Goal: Information Seeking & Learning: Learn about a topic

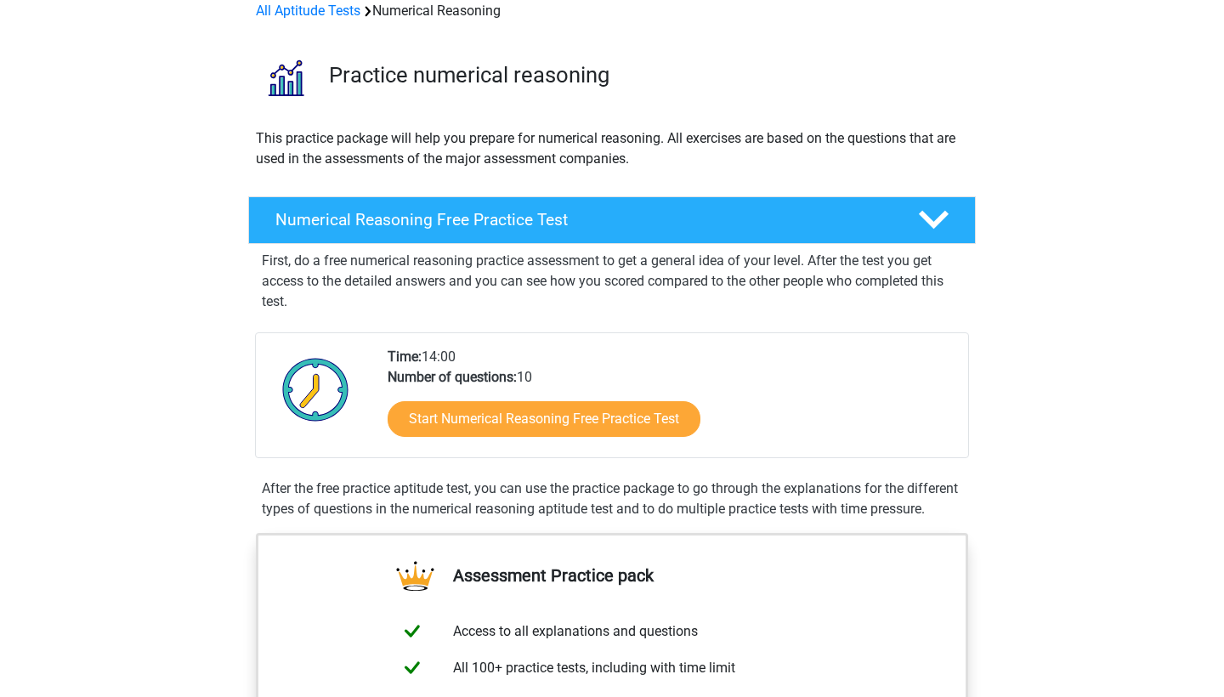
scroll to position [223, 0]
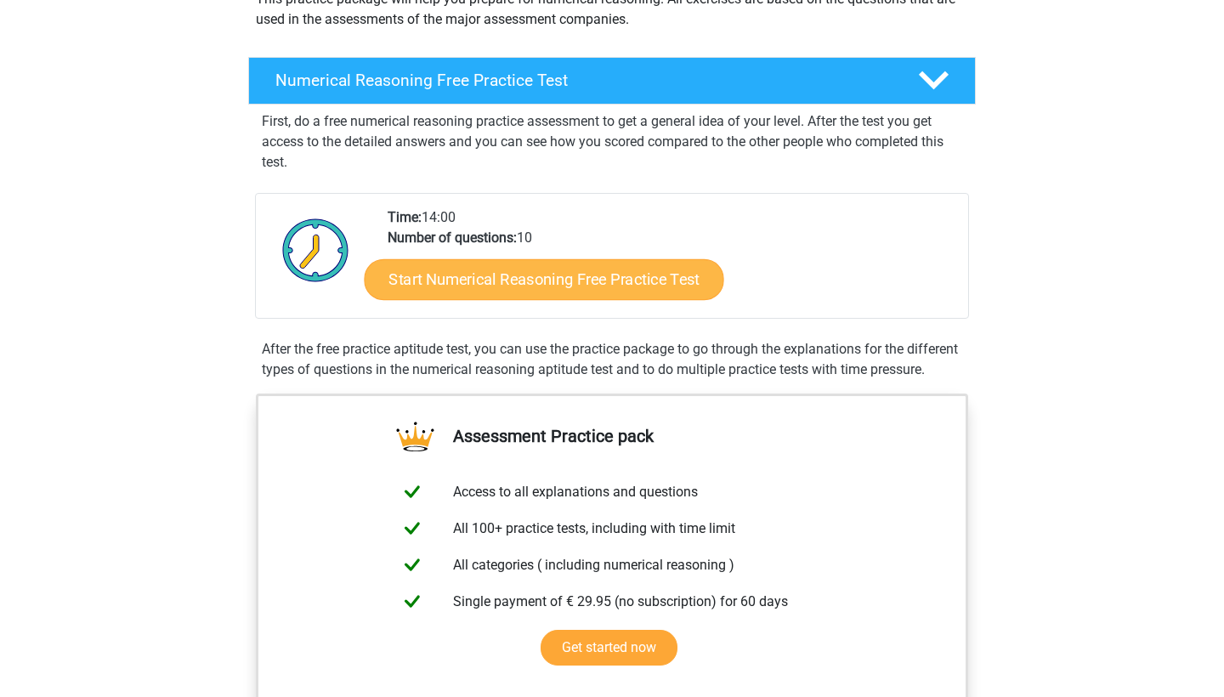
click at [457, 272] on link "Start Numerical Reasoning Free Practice Test" at bounding box center [544, 278] width 359 height 41
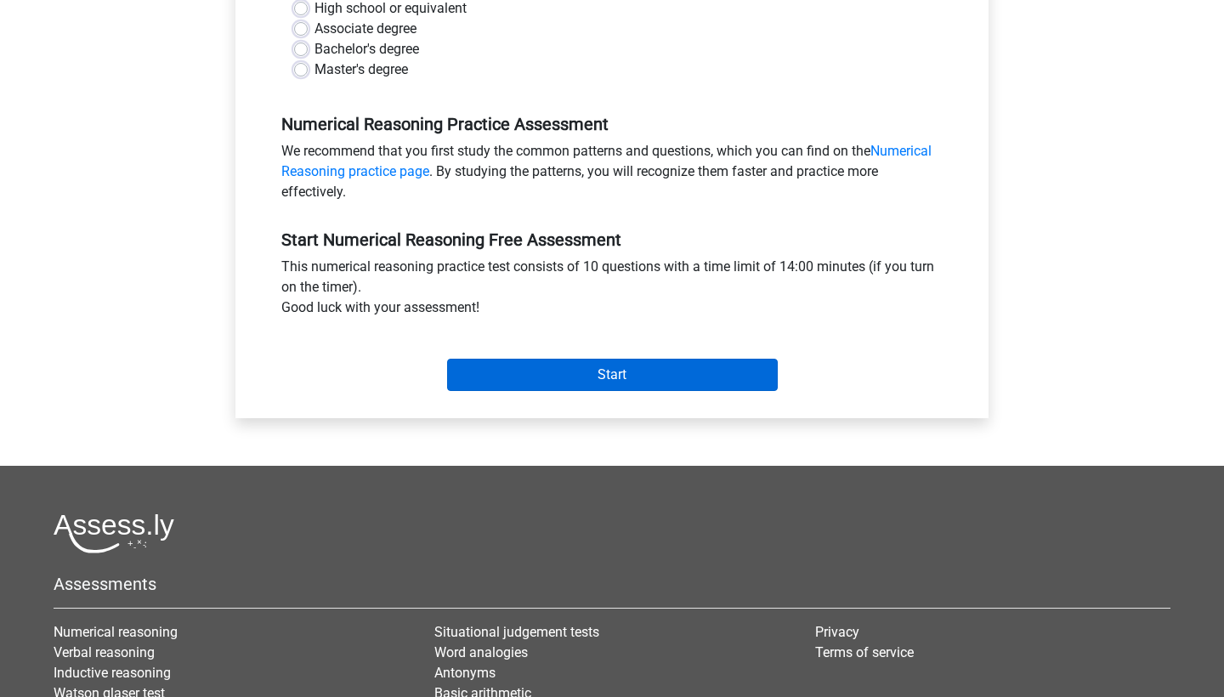
click at [534, 369] on input "Start" at bounding box center [612, 375] width 331 height 32
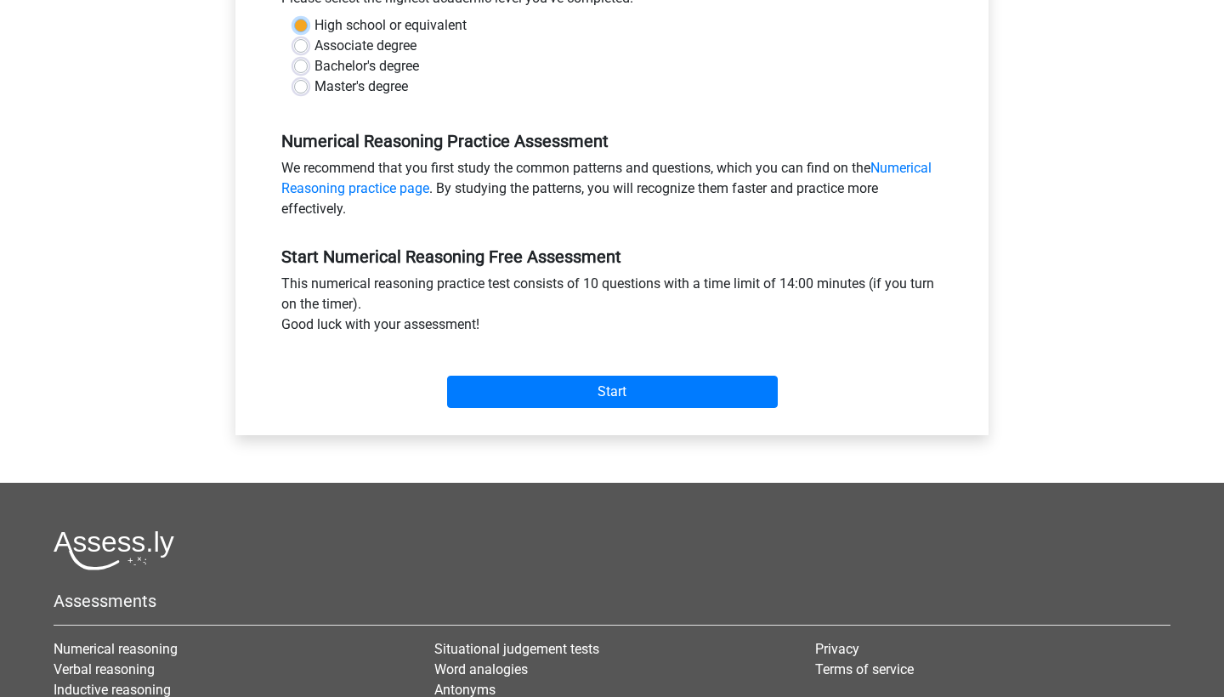
scroll to position [359, 0]
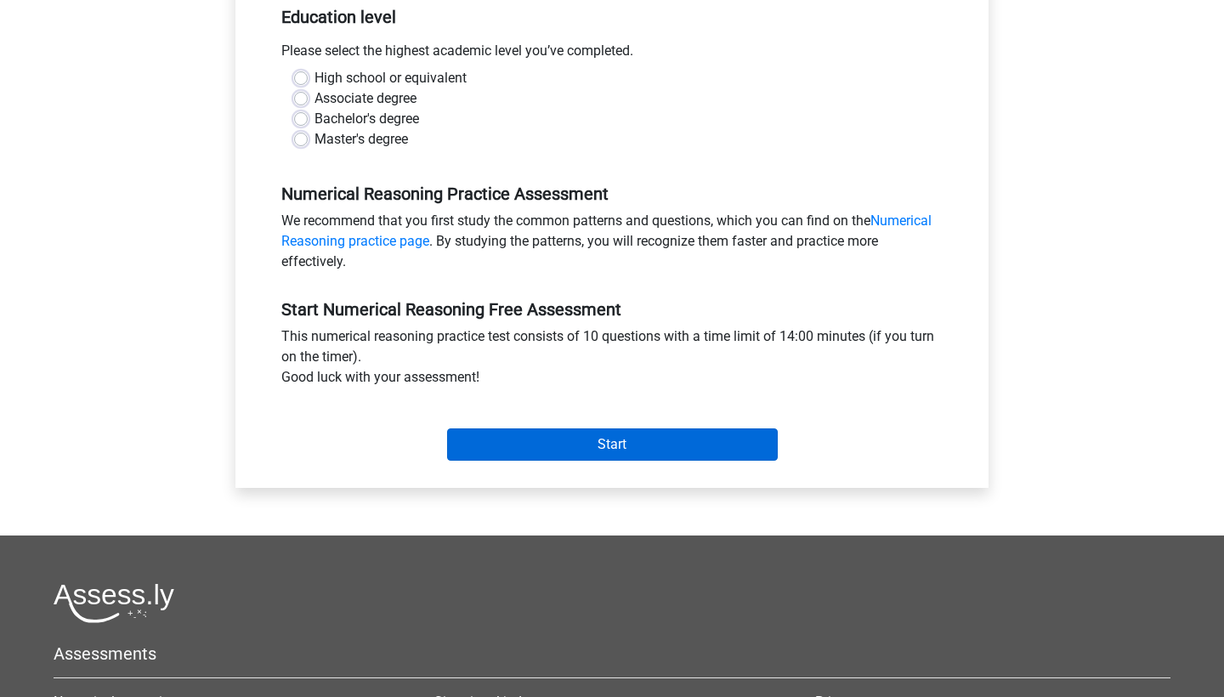
click at [551, 437] on input "Start" at bounding box center [612, 444] width 331 height 32
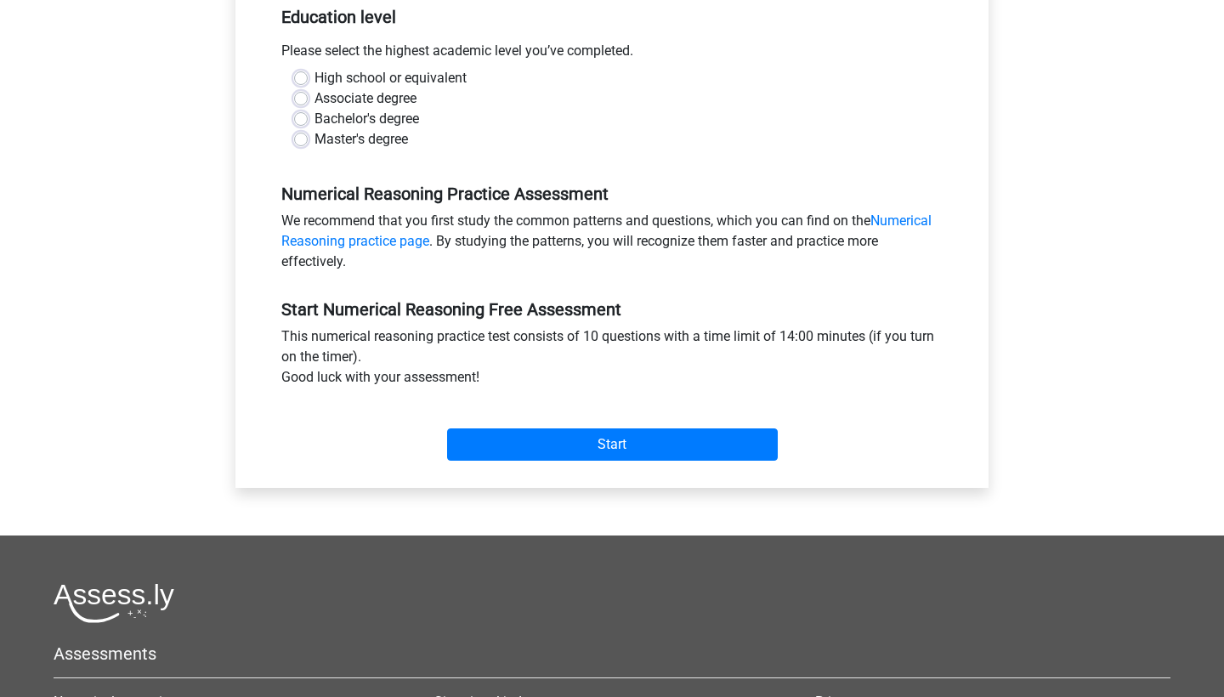
click at [340, 139] on label "Master's degree" at bounding box center [360, 139] width 93 height 20
click at [308, 139] on input "Master's degree" at bounding box center [301, 137] width 14 height 17
radio input "true"
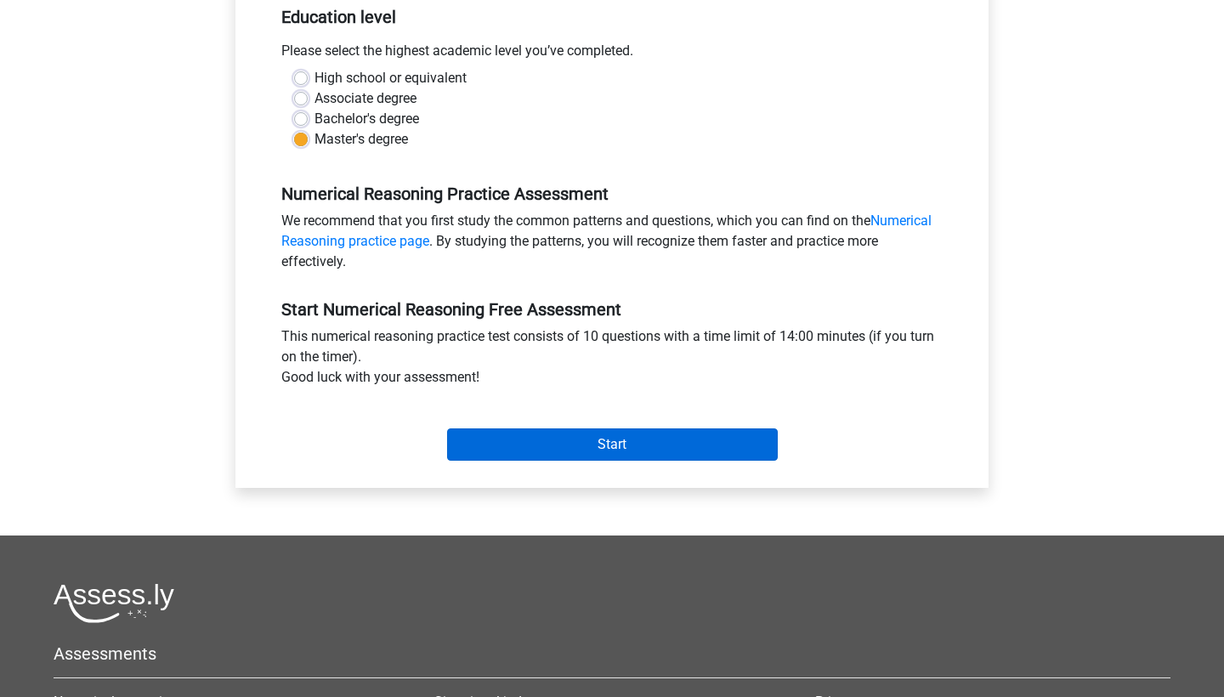
click at [584, 460] on input "Start" at bounding box center [612, 444] width 331 height 32
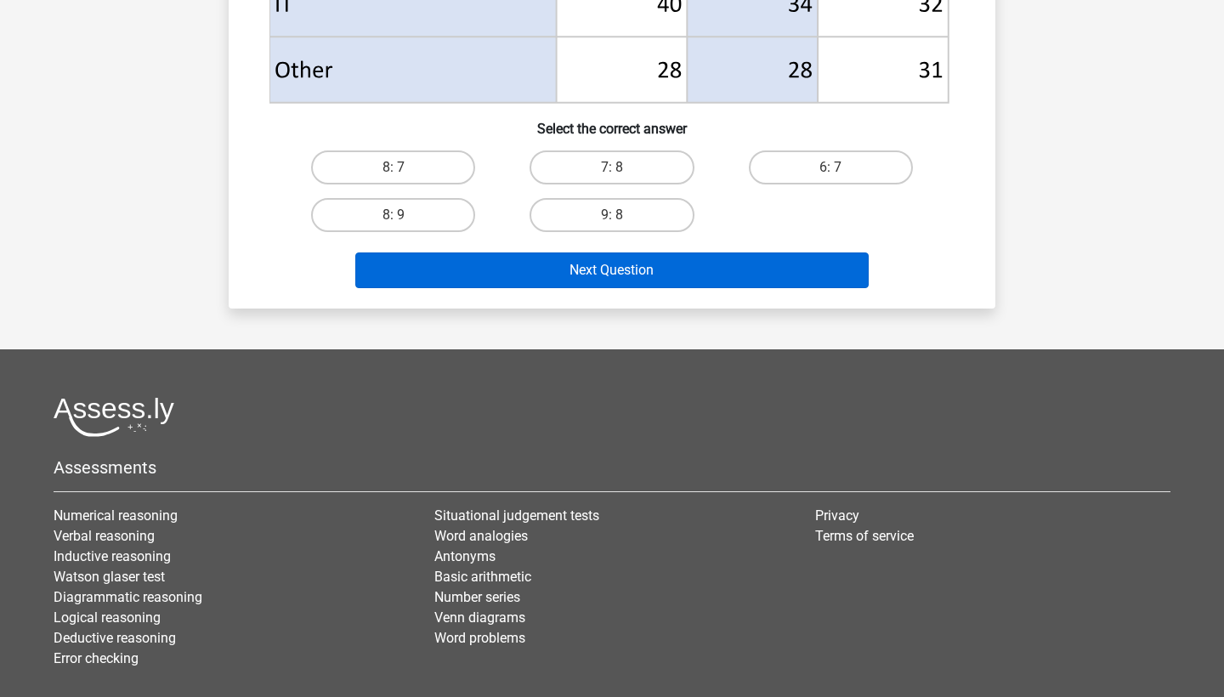
scroll to position [817, 0]
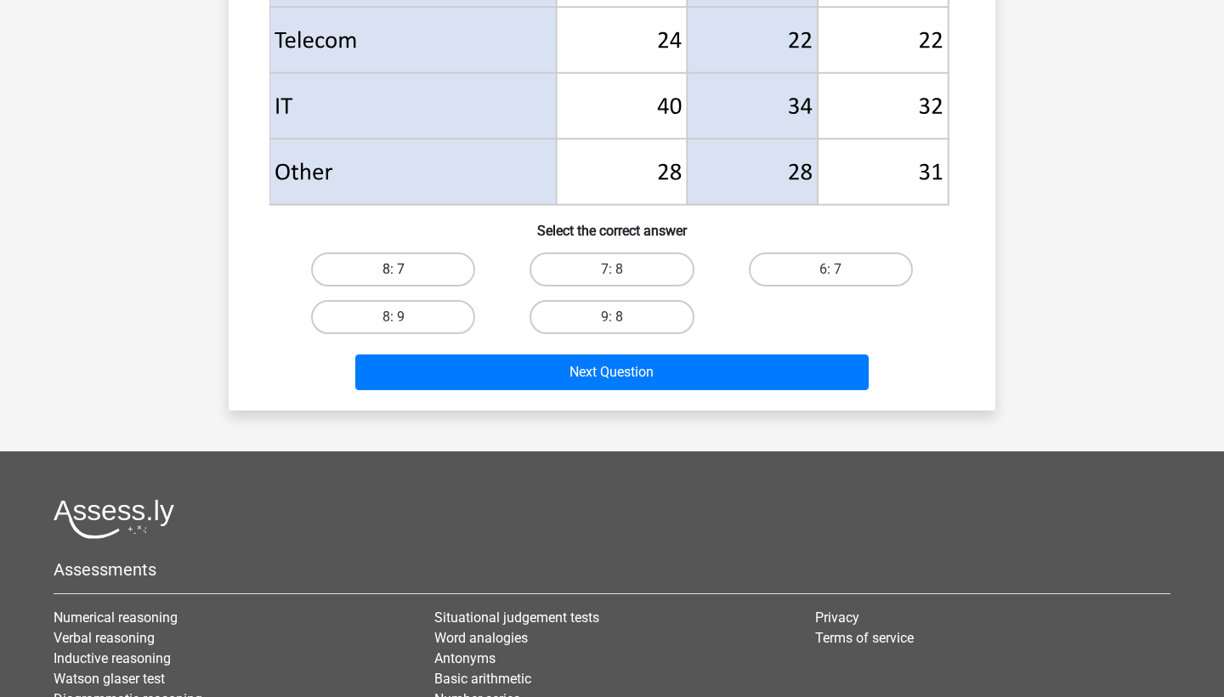
click at [426, 263] on label "8: 7" at bounding box center [393, 269] width 164 height 34
click at [404, 269] on input "8: 7" at bounding box center [398, 274] width 11 height 11
radio input "true"
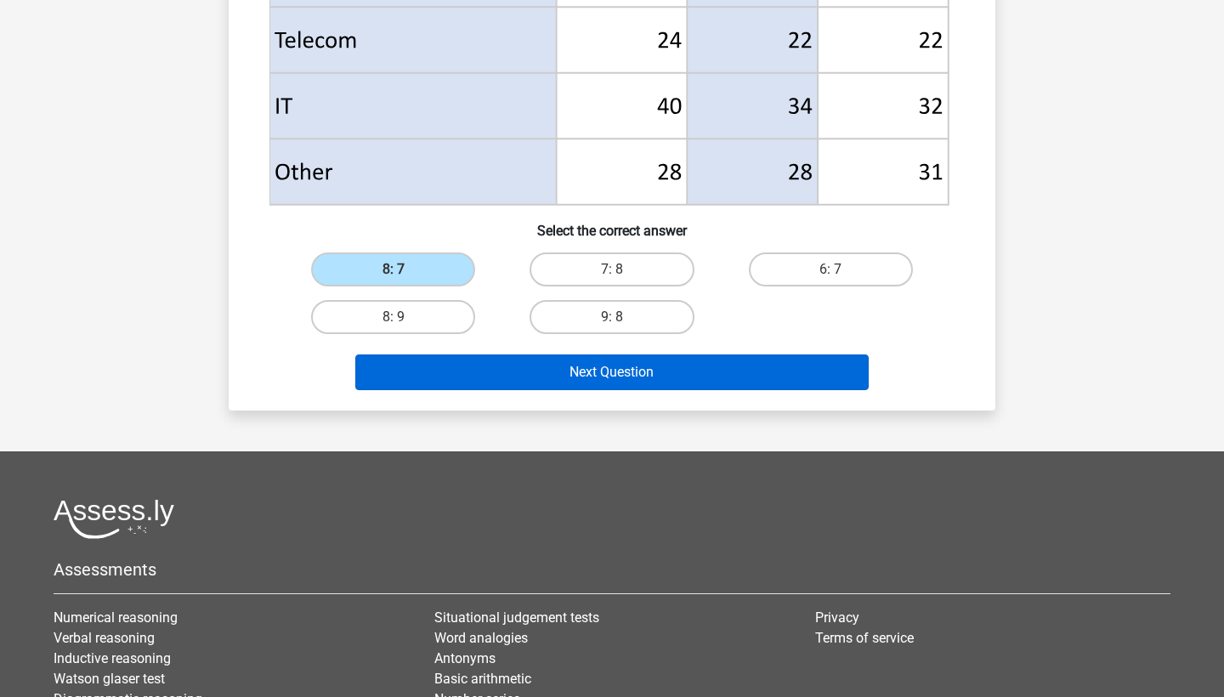
click at [560, 363] on button "Next Question" at bounding box center [612, 372] width 514 height 36
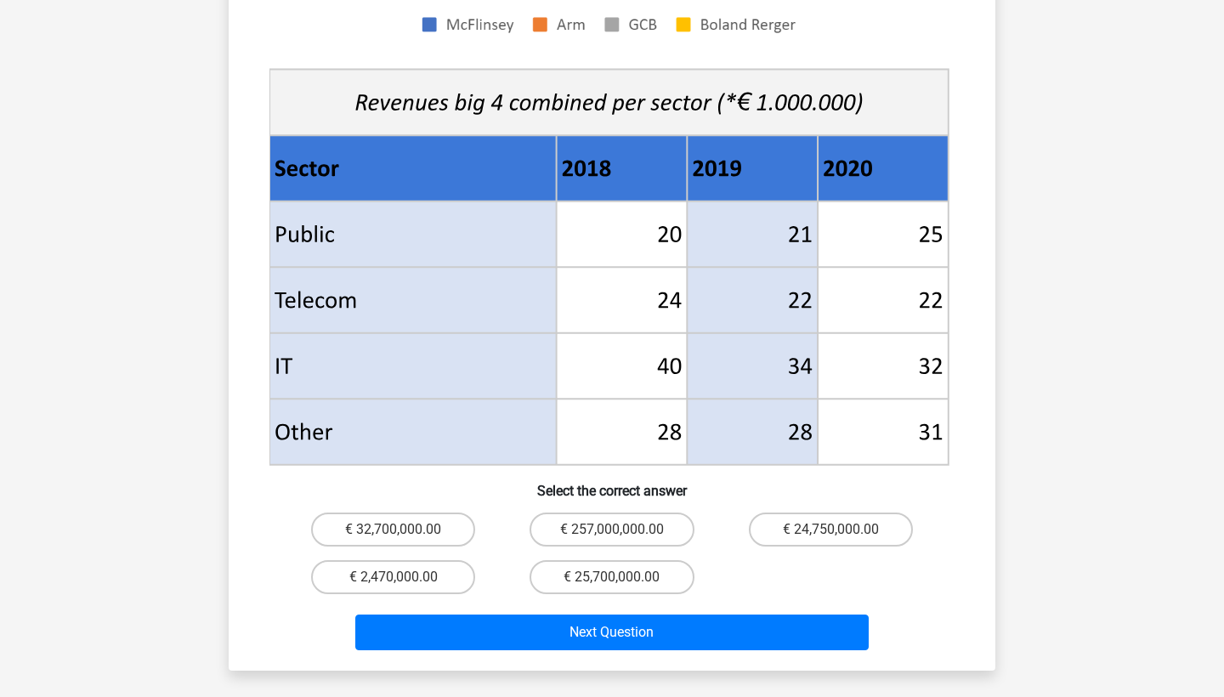
scroll to position [610, 0]
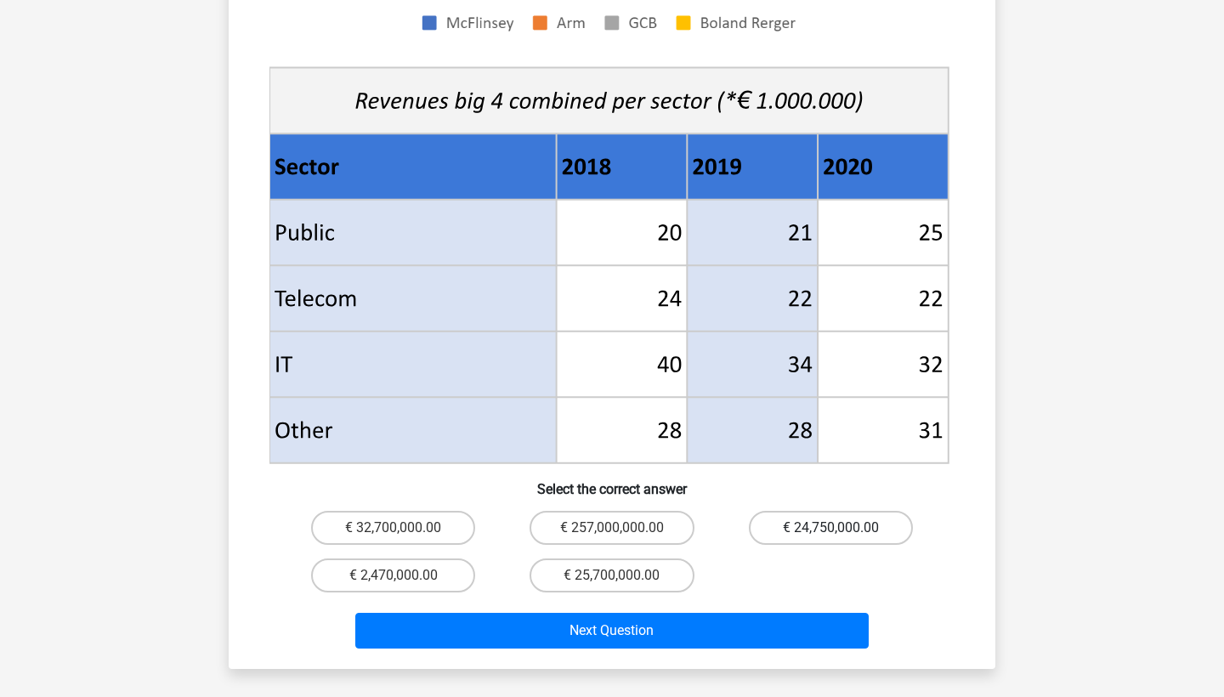
click at [838, 511] on label "€ 24,750,000.00" at bounding box center [831, 528] width 164 height 34
click at [838, 528] on input "€ 24,750,000.00" at bounding box center [835, 533] width 11 height 11
radio input "true"
click at [396, 511] on label "€ 32,700,000.00" at bounding box center [393, 528] width 164 height 34
click at [396, 528] on input "€ 32,700,000.00" at bounding box center [398, 533] width 11 height 11
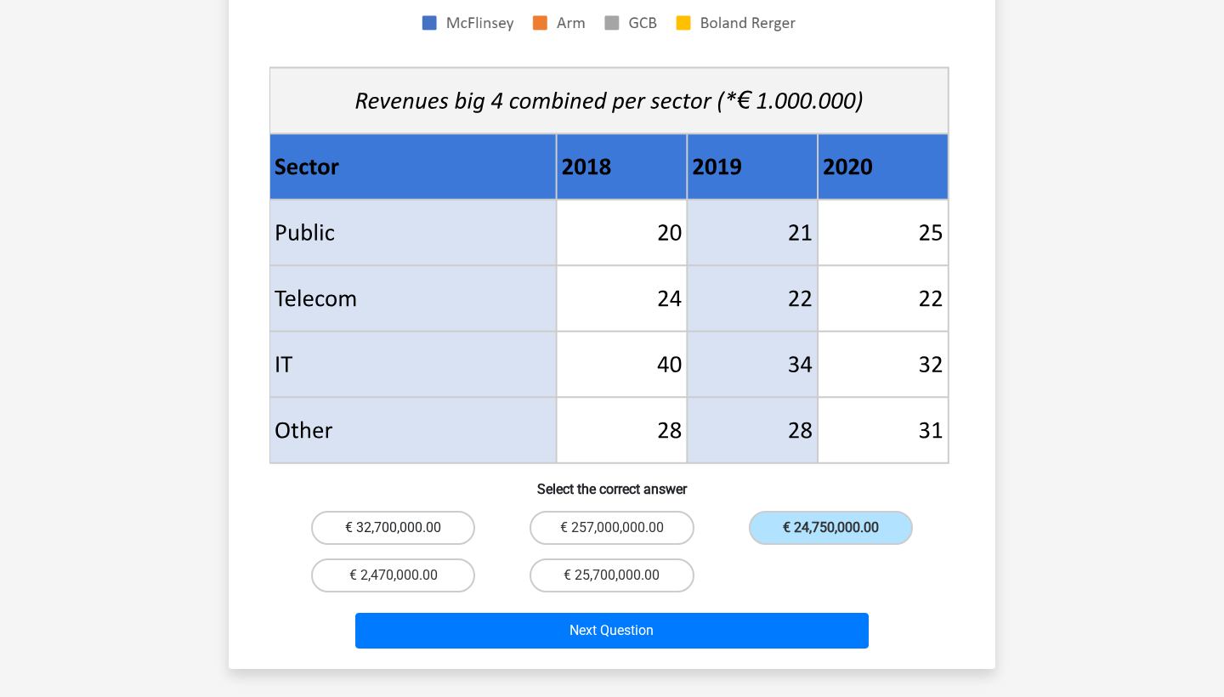
radio input "true"
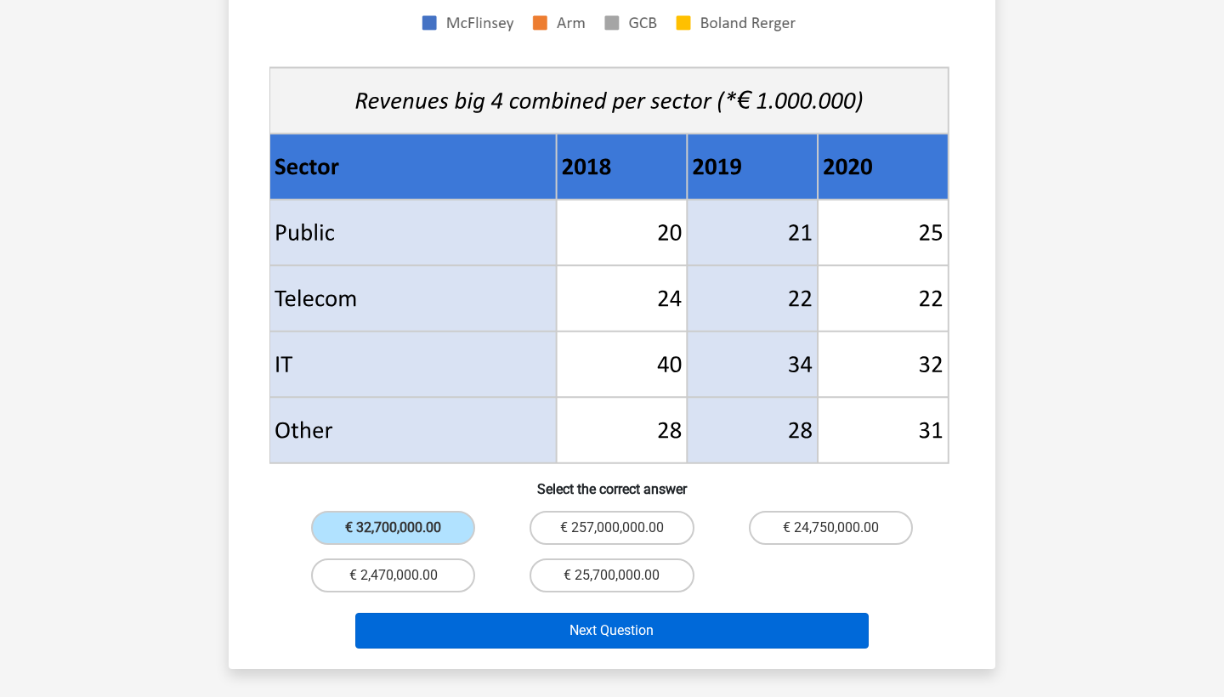
click at [647, 613] on button "Next Question" at bounding box center [612, 631] width 514 height 36
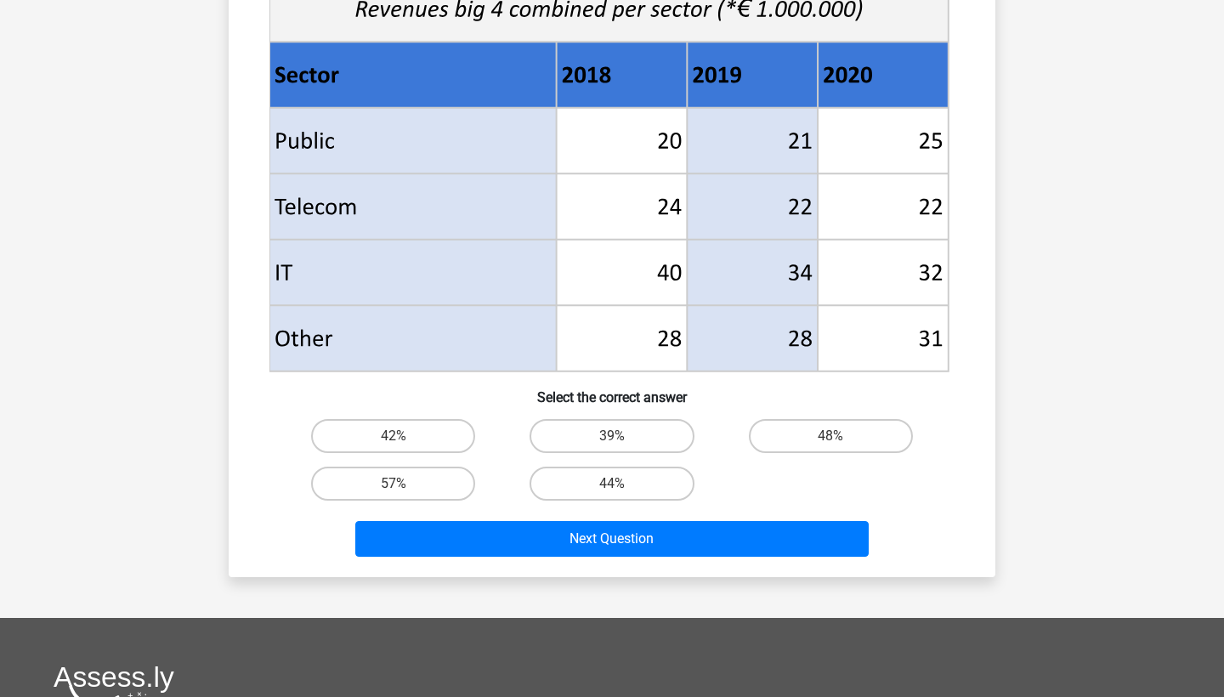
scroll to position [816, 0]
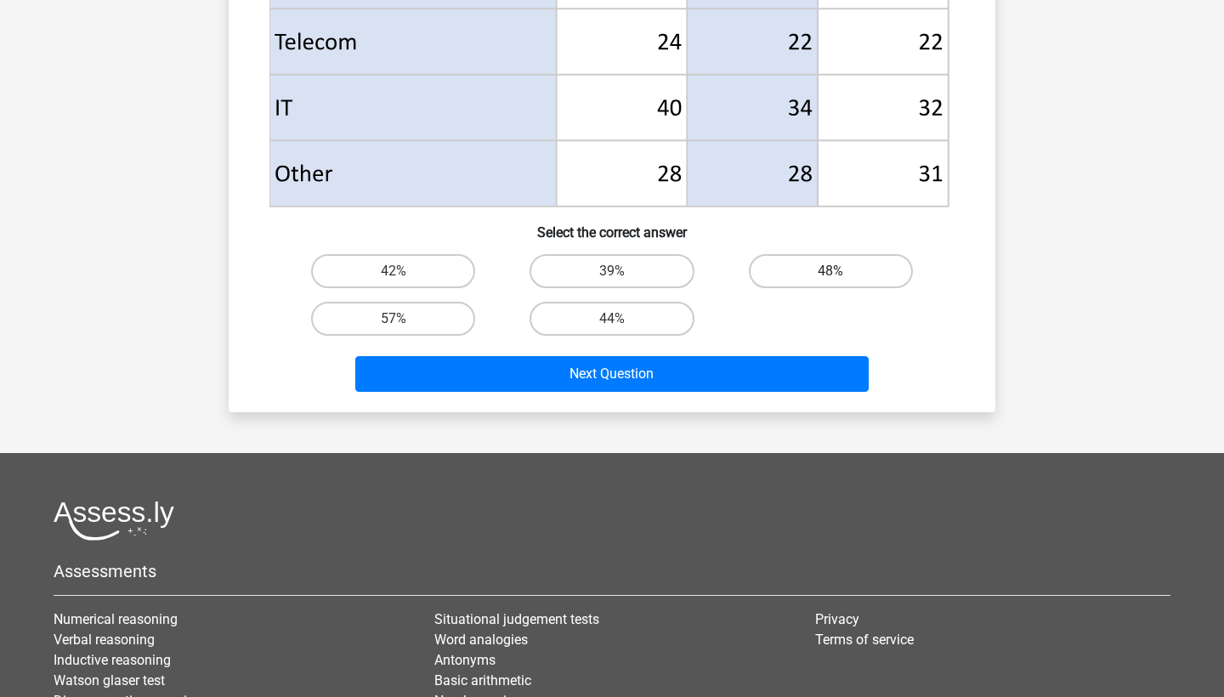
click at [840, 257] on label "48%" at bounding box center [831, 271] width 164 height 34
click at [840, 271] on input "48%" at bounding box center [835, 276] width 11 height 11
radio input "true"
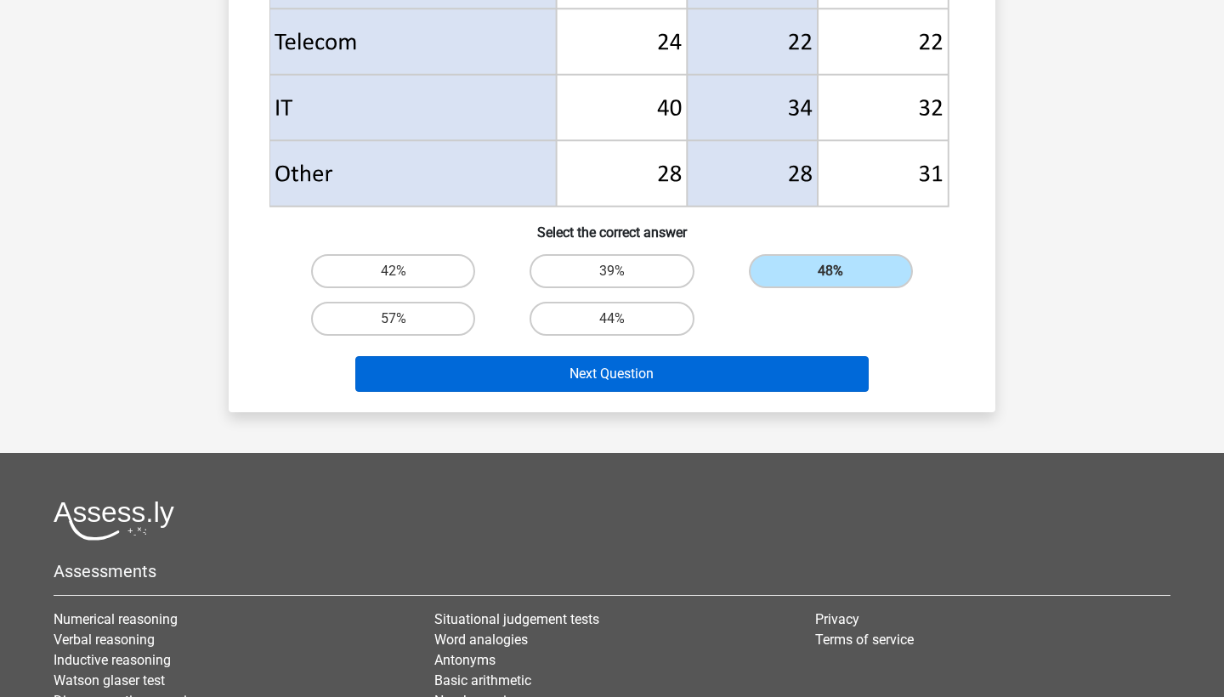
click at [688, 381] on button "Next Question" at bounding box center [612, 374] width 514 height 36
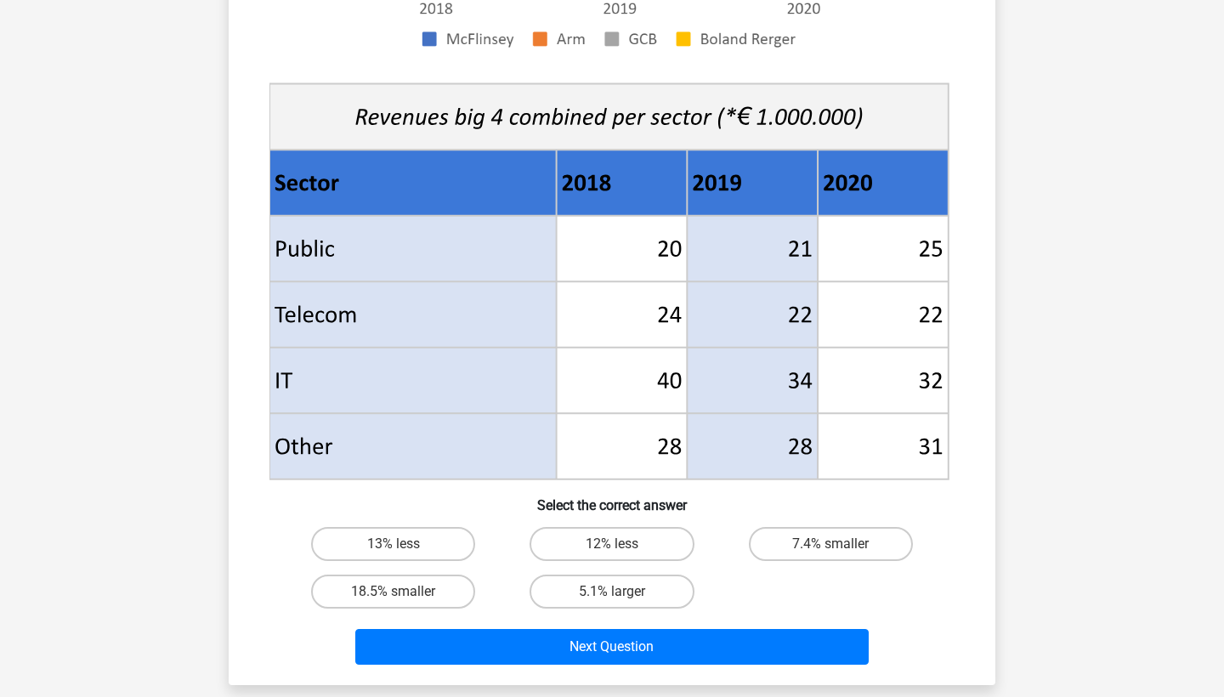
scroll to position [564, 0]
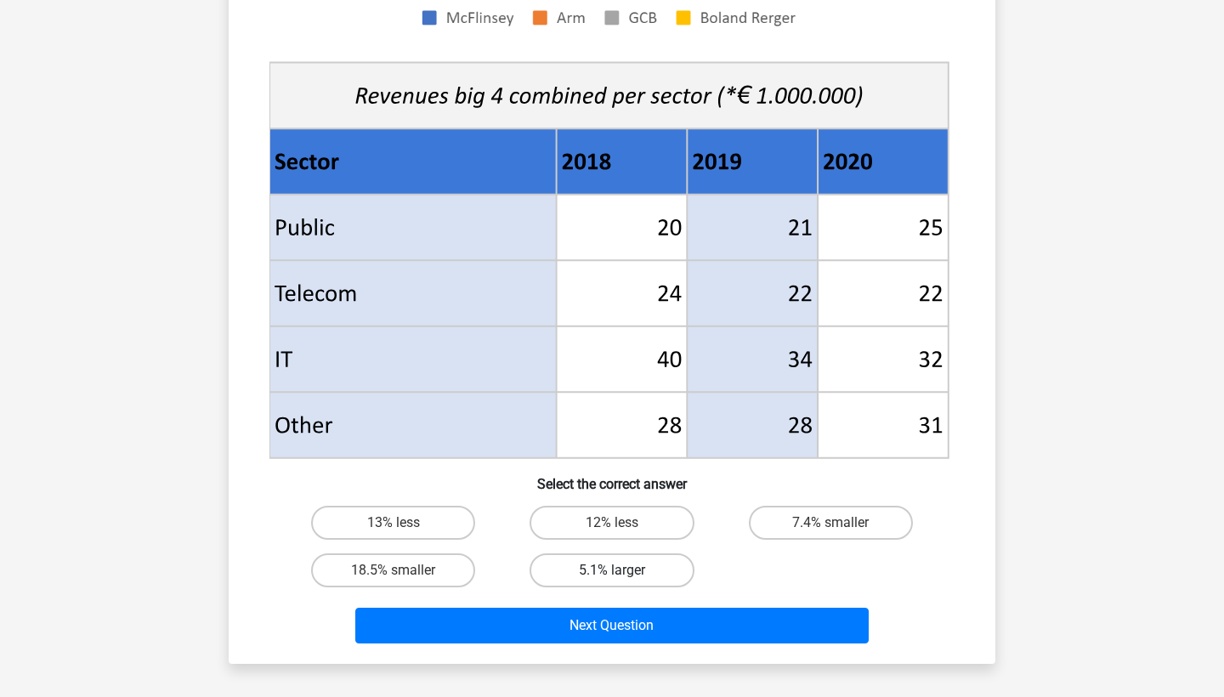
click at [642, 564] on label "5.1% larger" at bounding box center [611, 570] width 164 height 34
click at [623, 570] on input "5.1% larger" at bounding box center [617, 575] width 11 height 11
radio input "true"
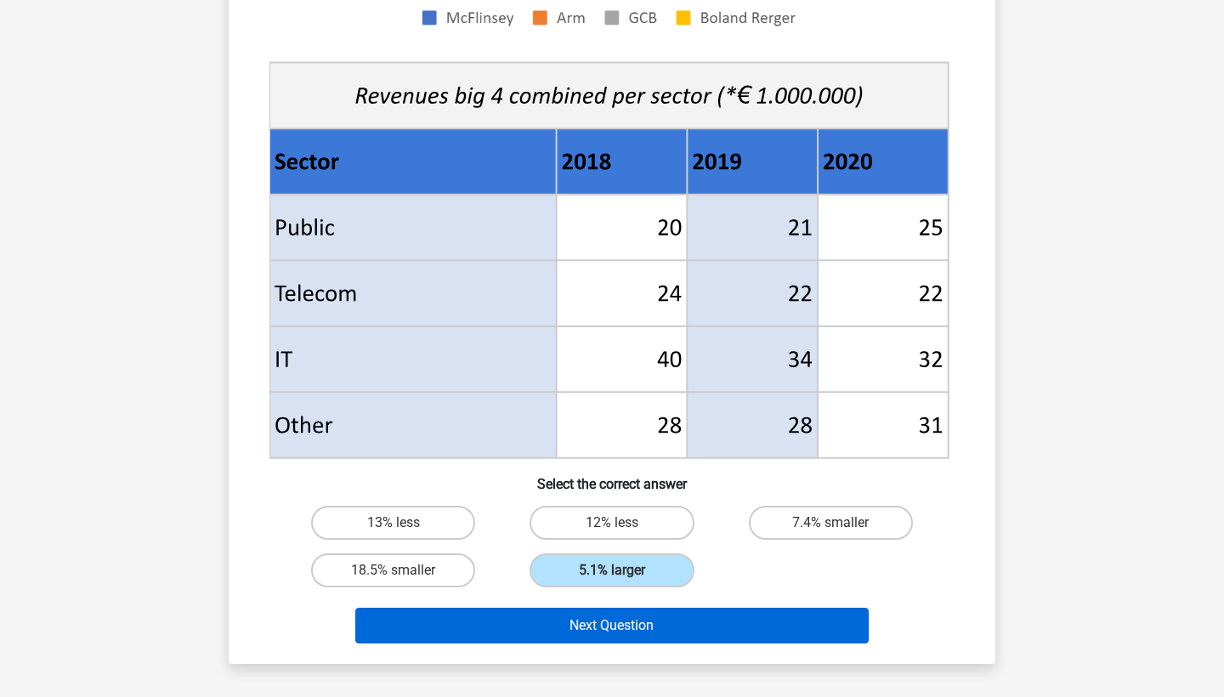
click at [653, 624] on button "Next Question" at bounding box center [612, 626] width 514 height 36
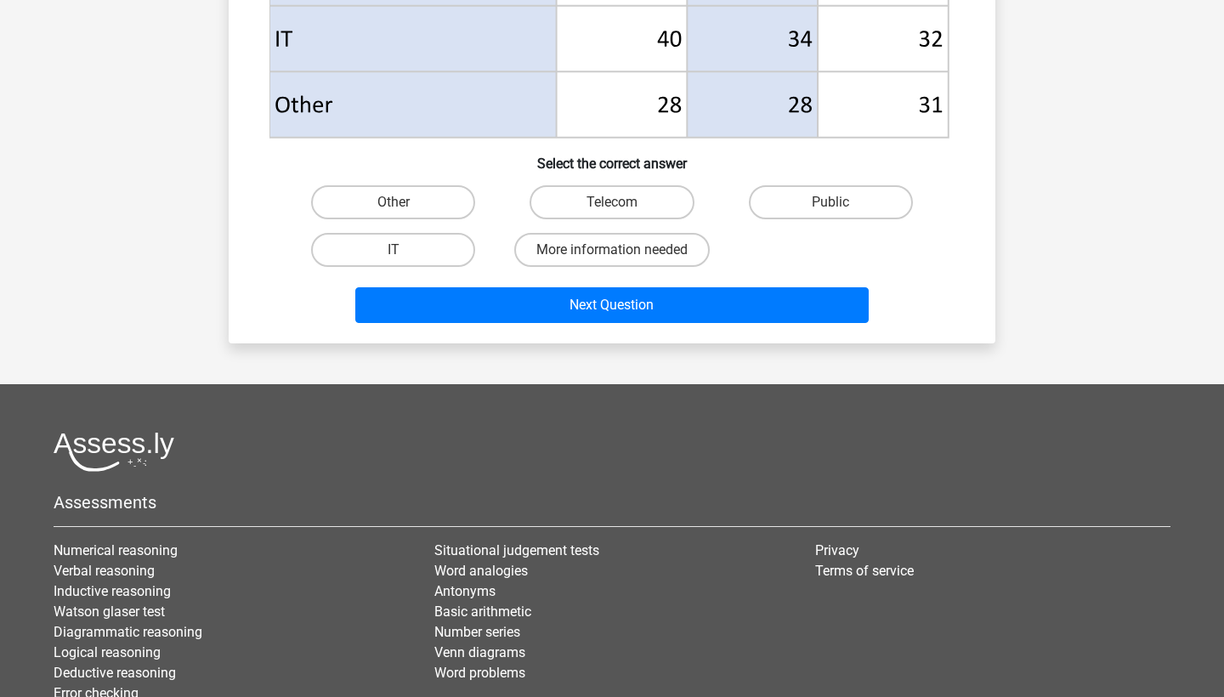
scroll to position [906, 0]
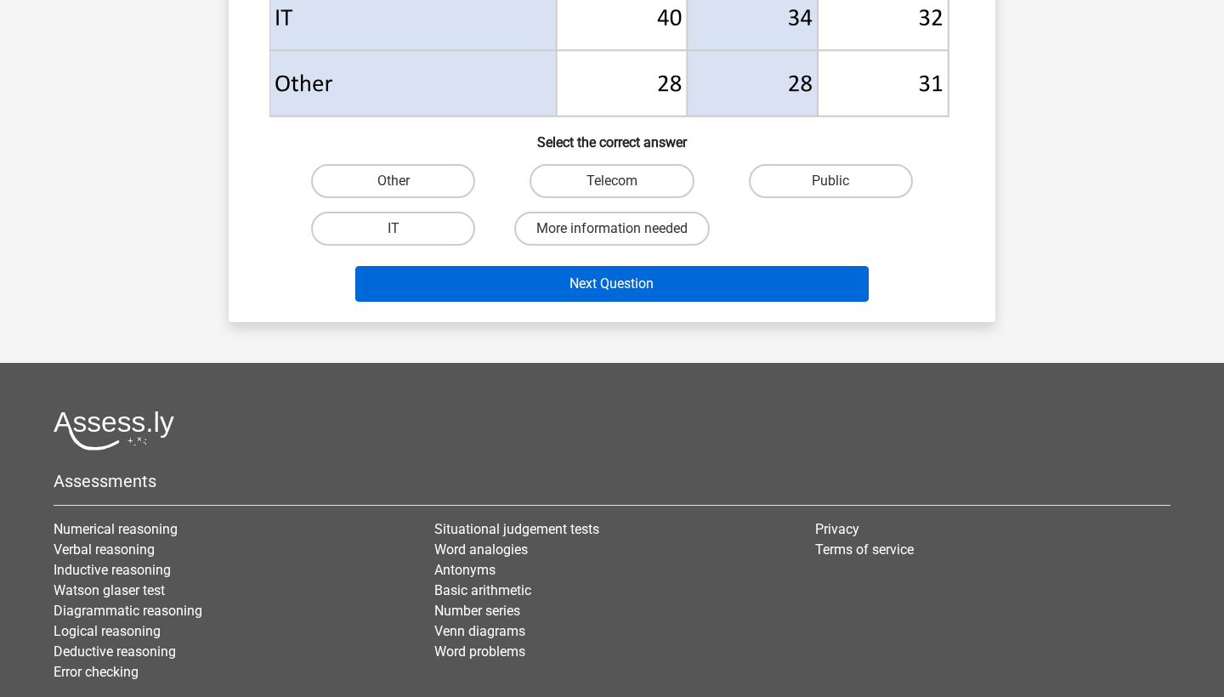
click at [671, 281] on button "Next Question" at bounding box center [612, 284] width 514 height 36
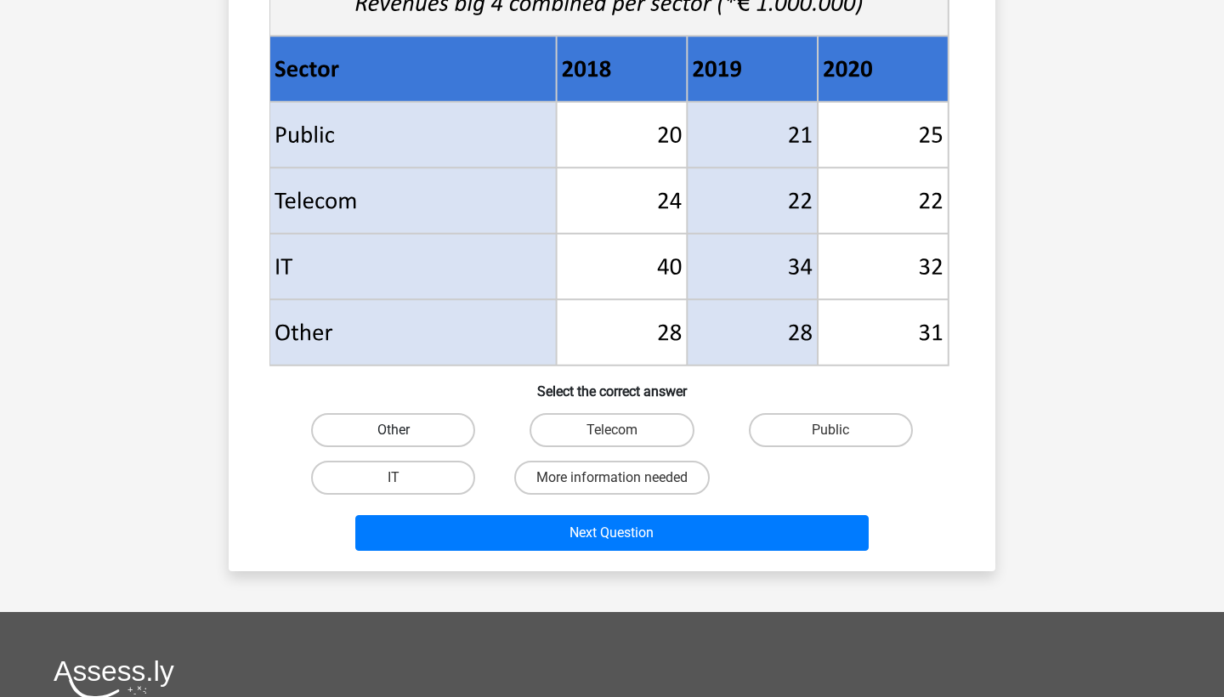
scroll to position [681, 0]
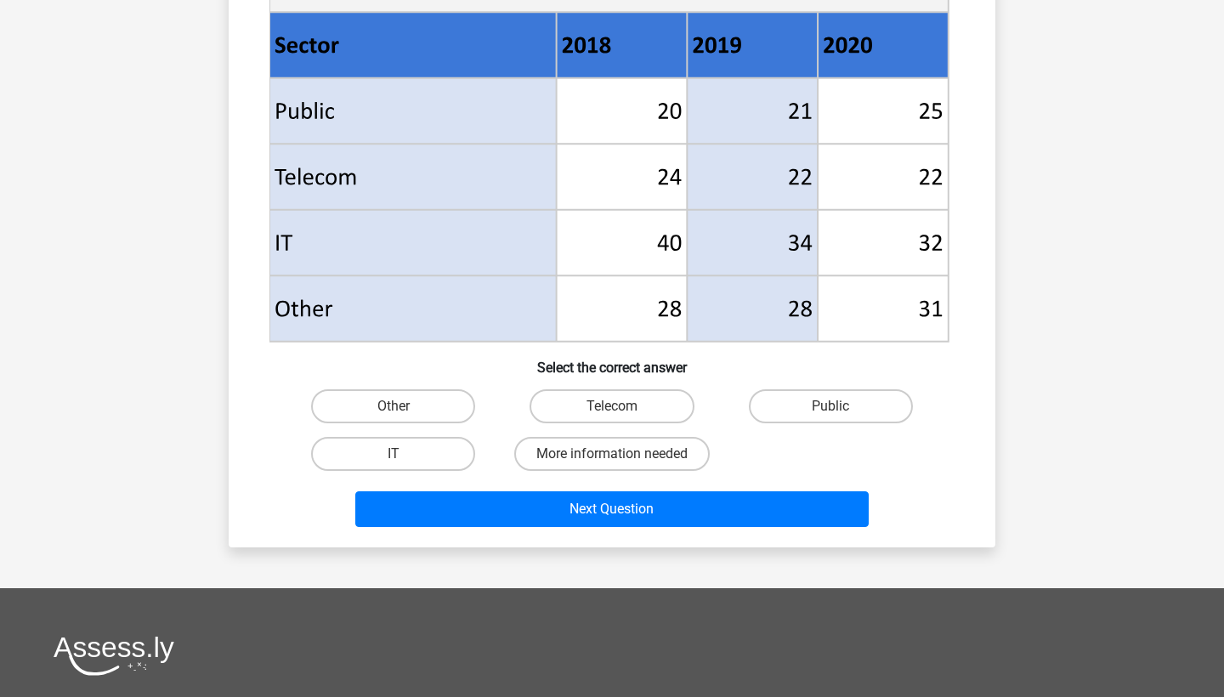
click at [393, 410] on input "Other" at bounding box center [398, 411] width 11 height 11
radio input "true"
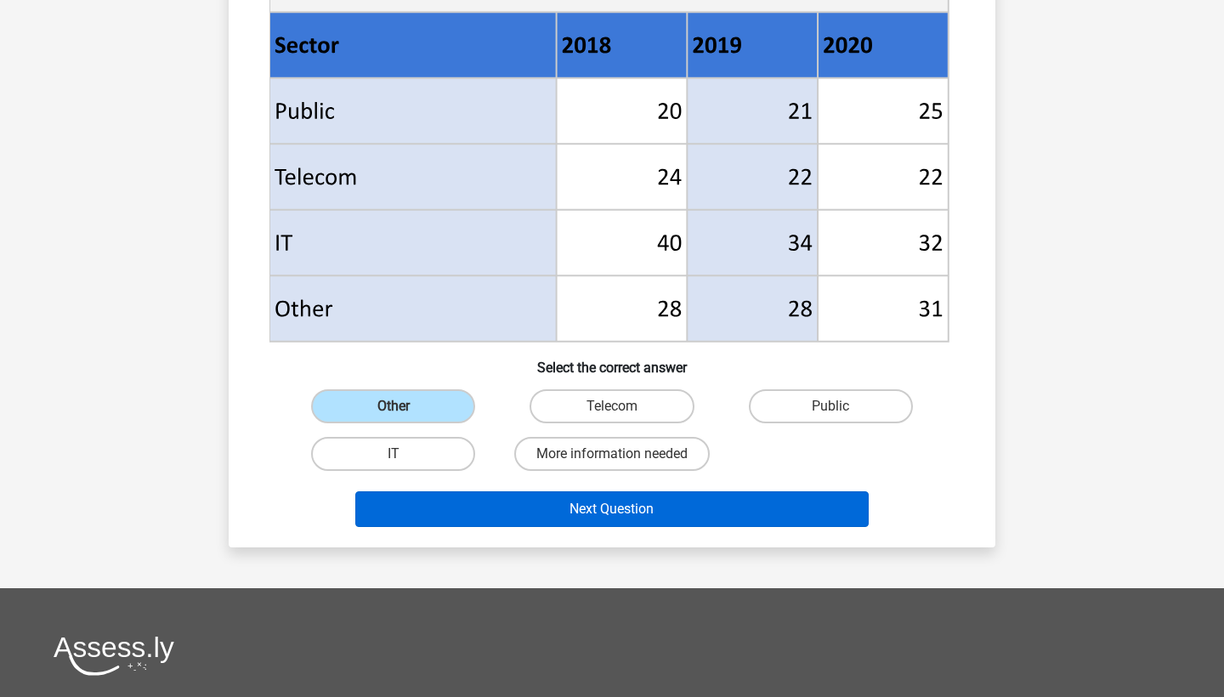
click at [471, 506] on button "Next Question" at bounding box center [612, 509] width 514 height 36
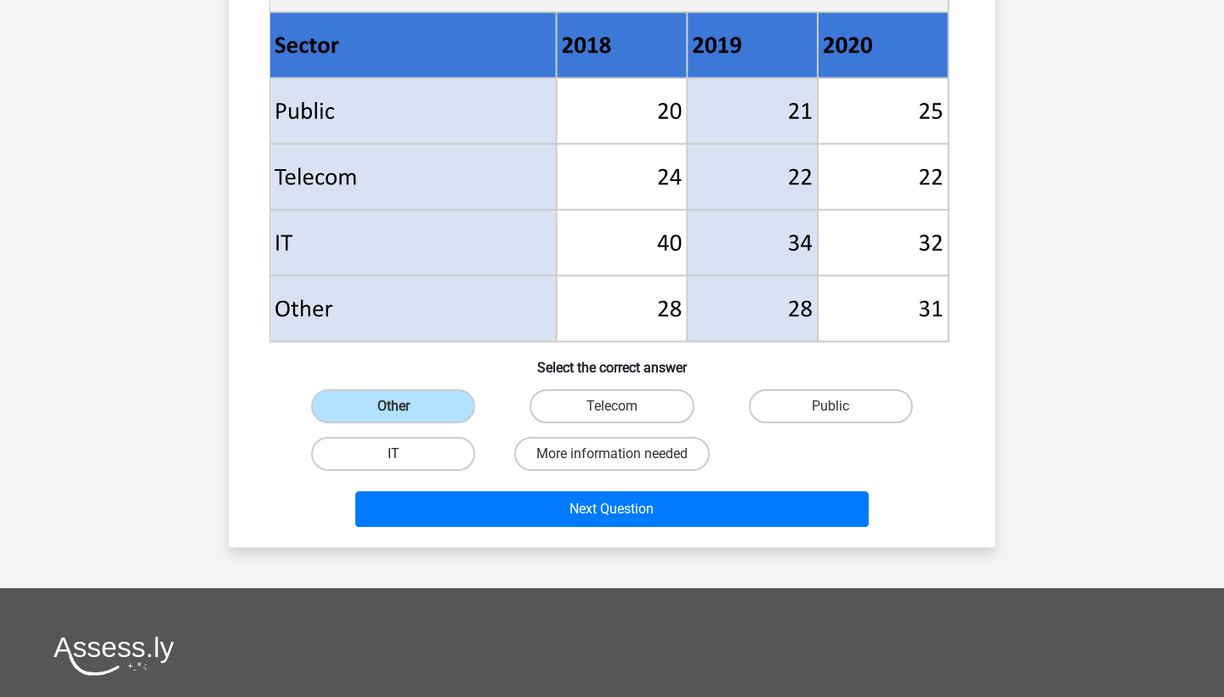
click at [447, 444] on label "IT" at bounding box center [393, 454] width 164 height 34
click at [404, 454] on input "IT" at bounding box center [398, 459] width 11 height 11
radio input "true"
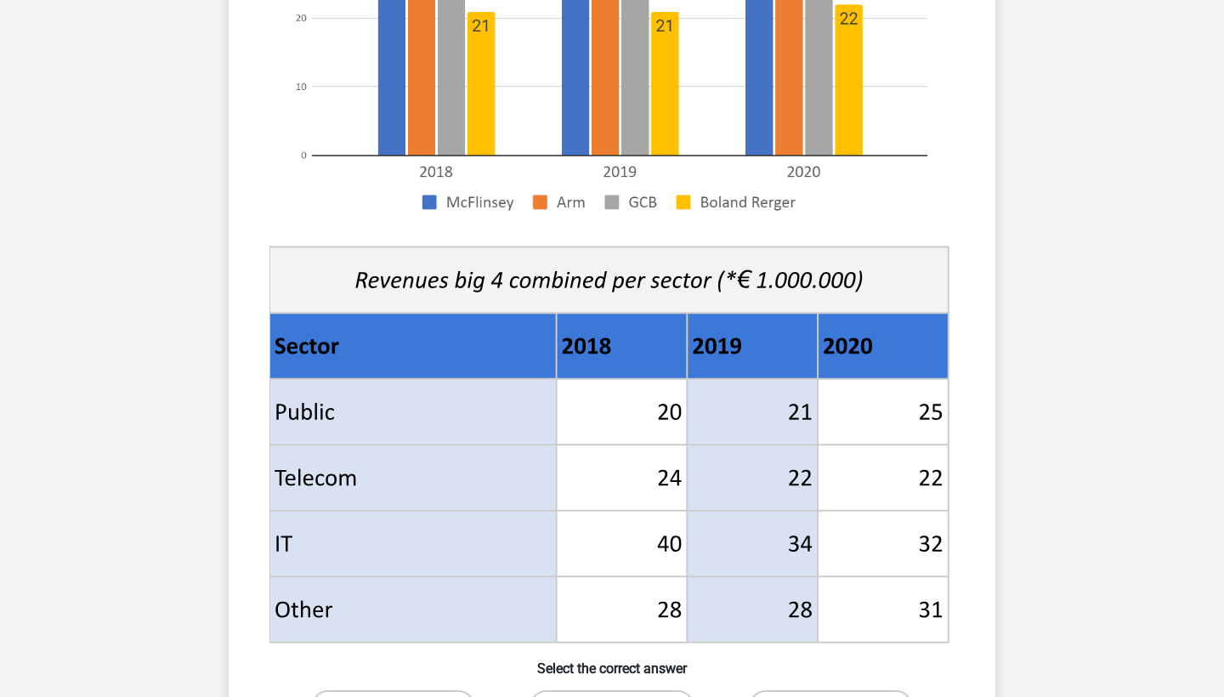
scroll to position [614, 0]
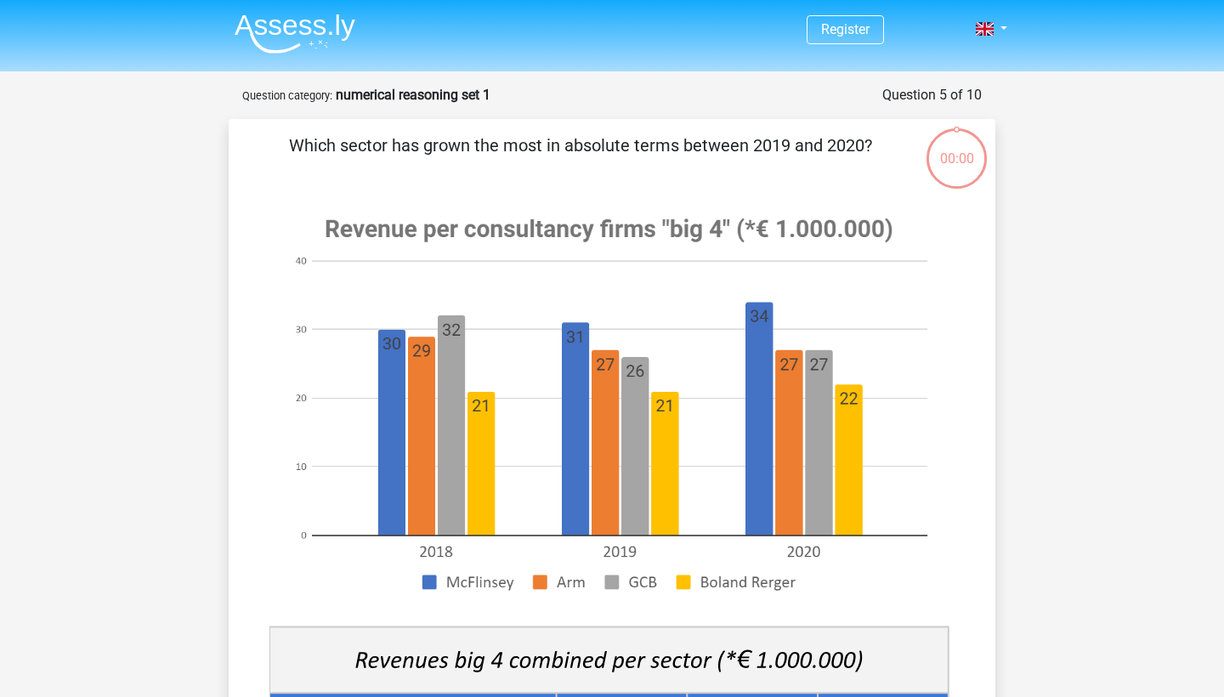
scroll to position [614, 0]
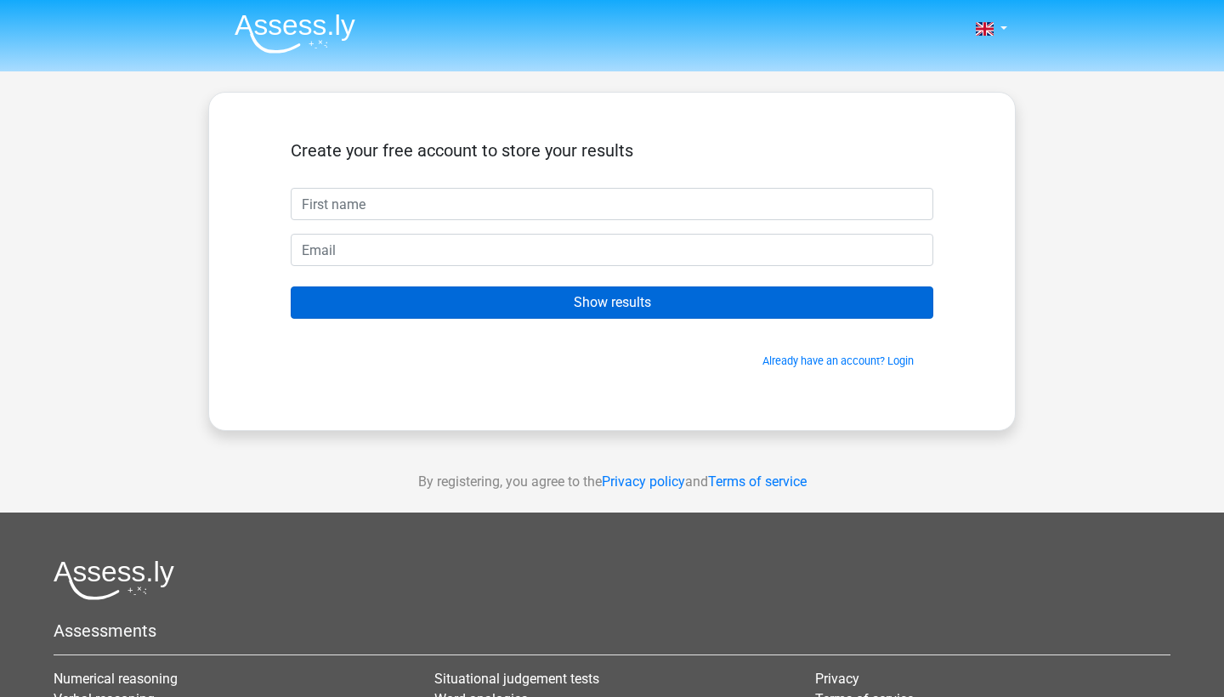
click at [479, 314] on input "Show results" at bounding box center [612, 302] width 642 height 32
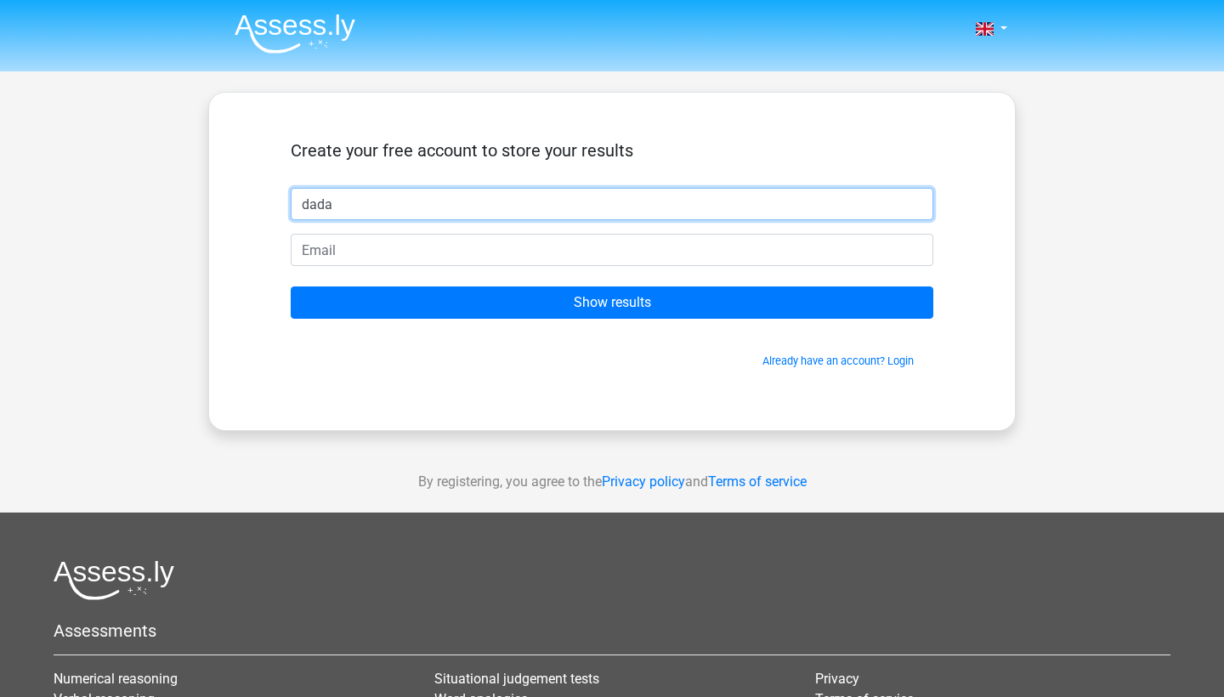
type input "dada"
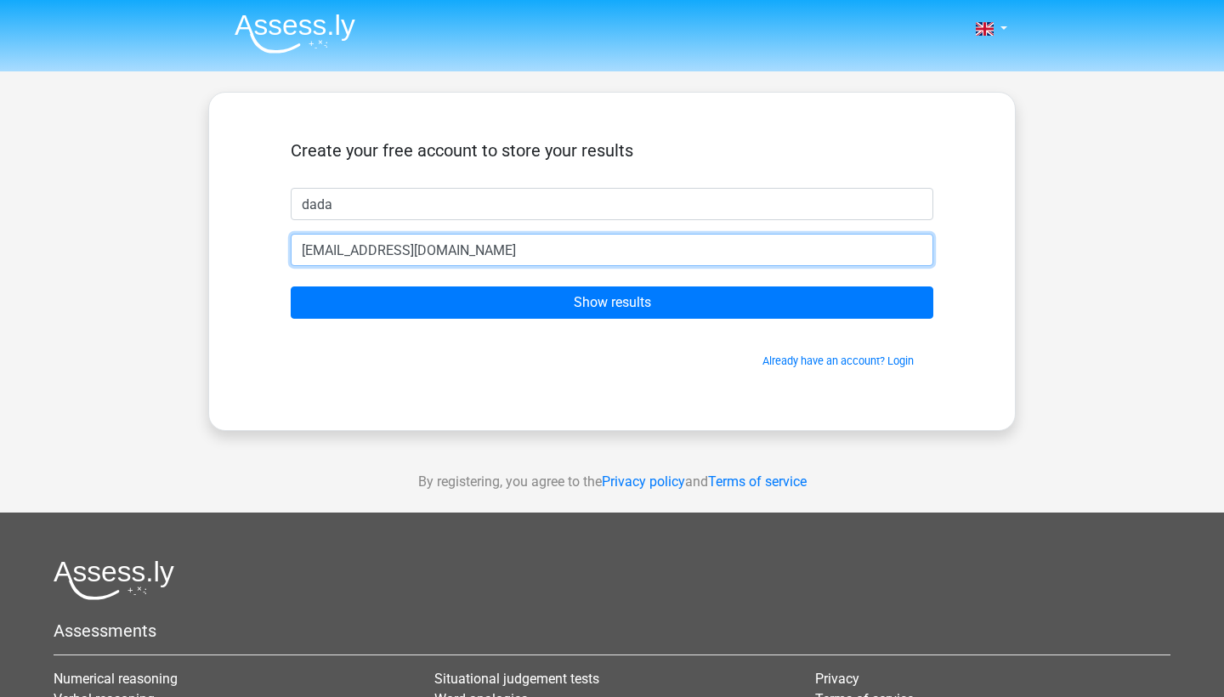
type input "[EMAIL_ADDRESS][DOMAIN_NAME]"
click at [612, 303] on input "Show results" at bounding box center [612, 302] width 642 height 32
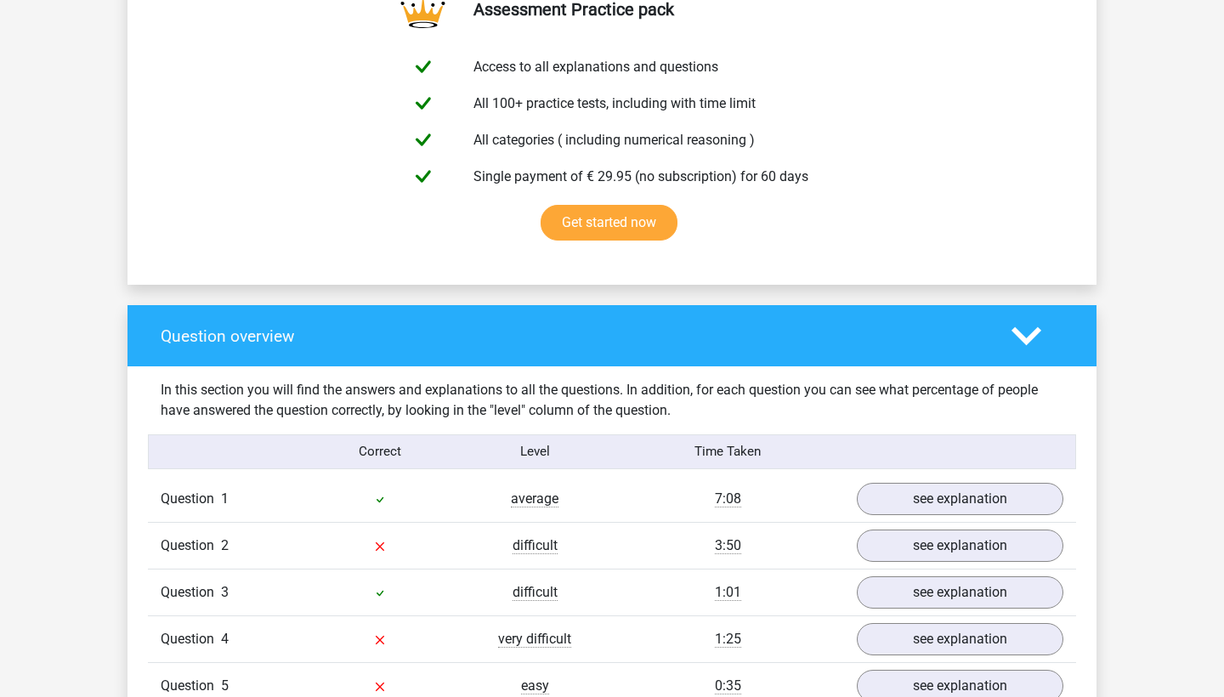
scroll to position [1181, 0]
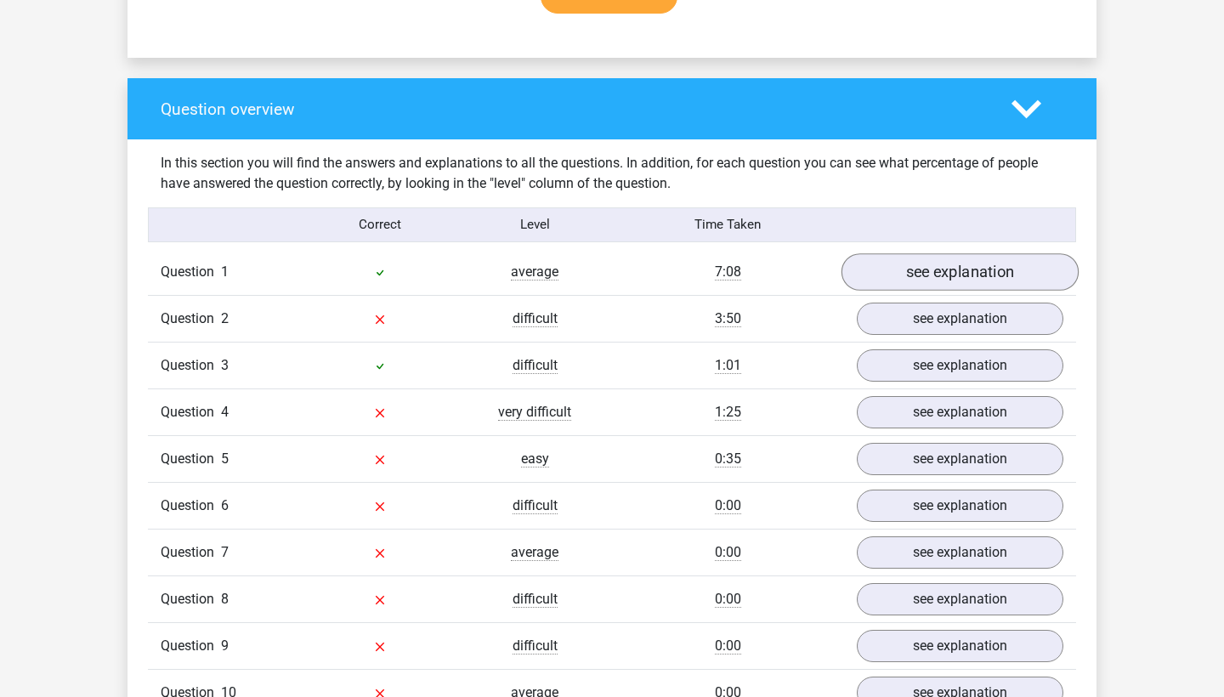
click at [958, 263] on link "see explanation" at bounding box center [959, 271] width 237 height 37
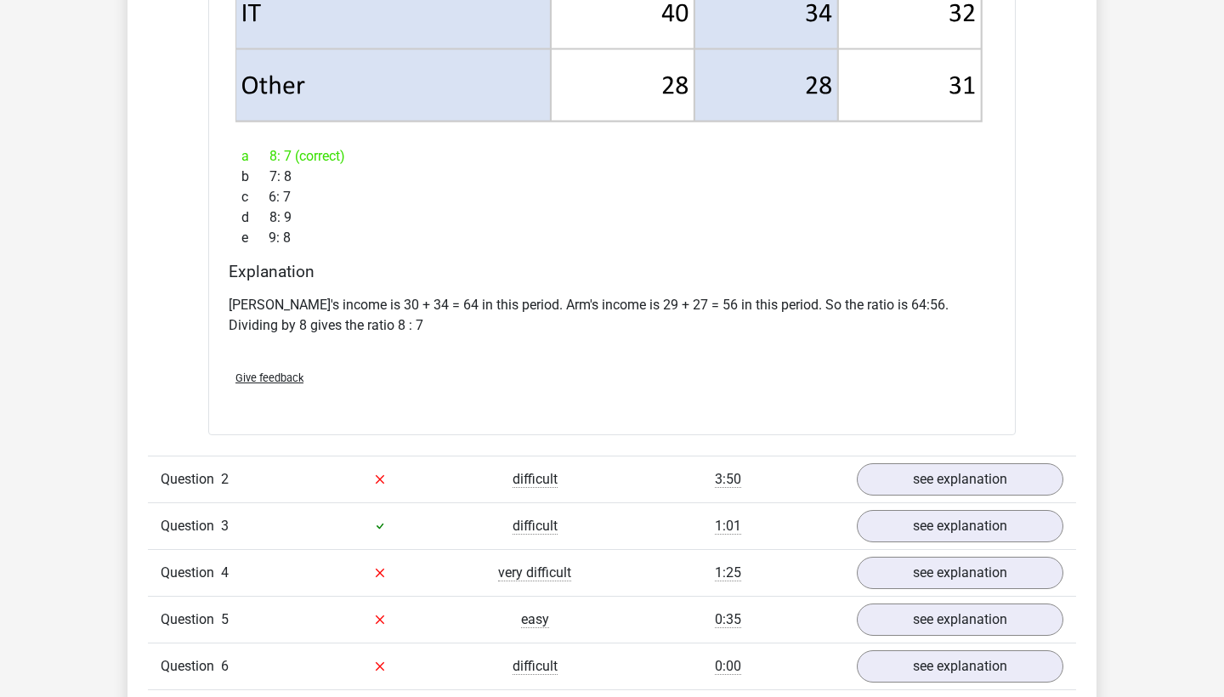
scroll to position [2421, 0]
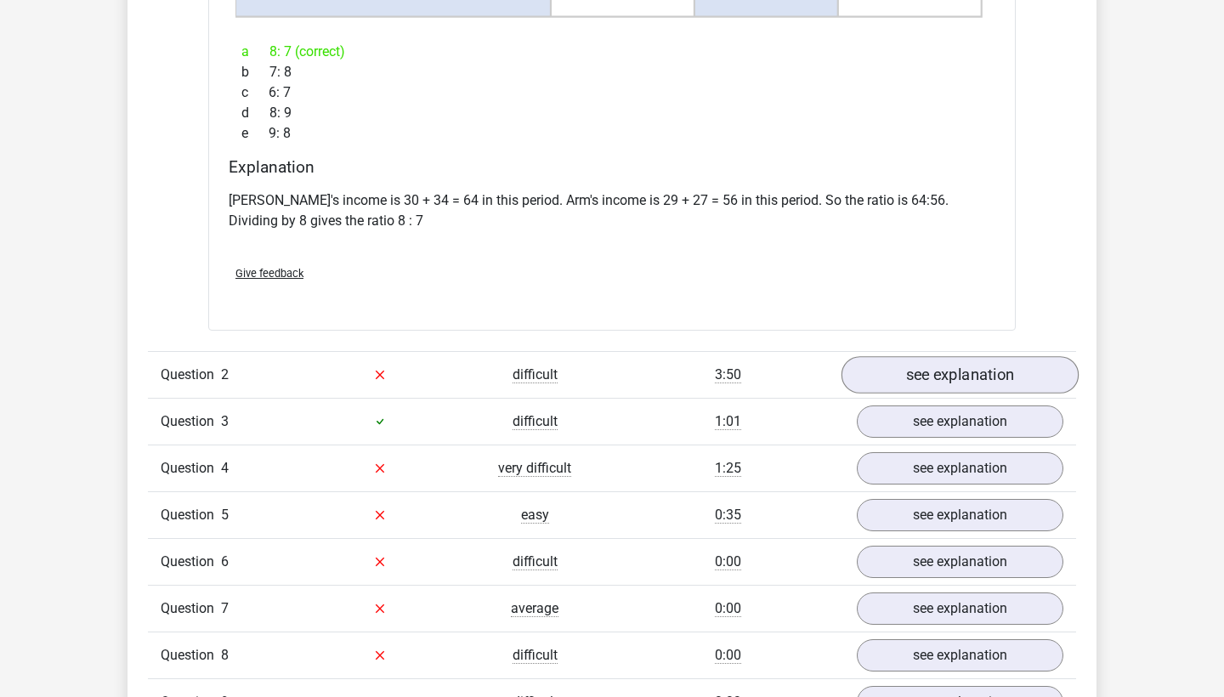
click at [908, 390] on link "see explanation" at bounding box center [959, 374] width 237 height 37
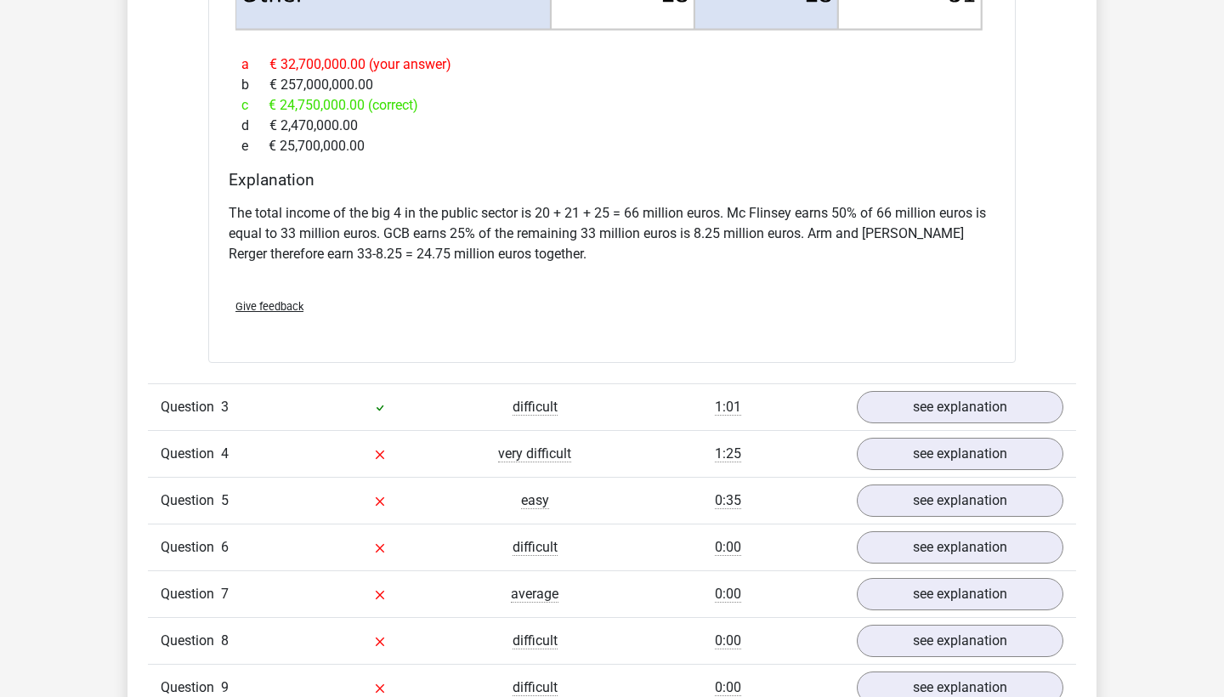
scroll to position [3810, 0]
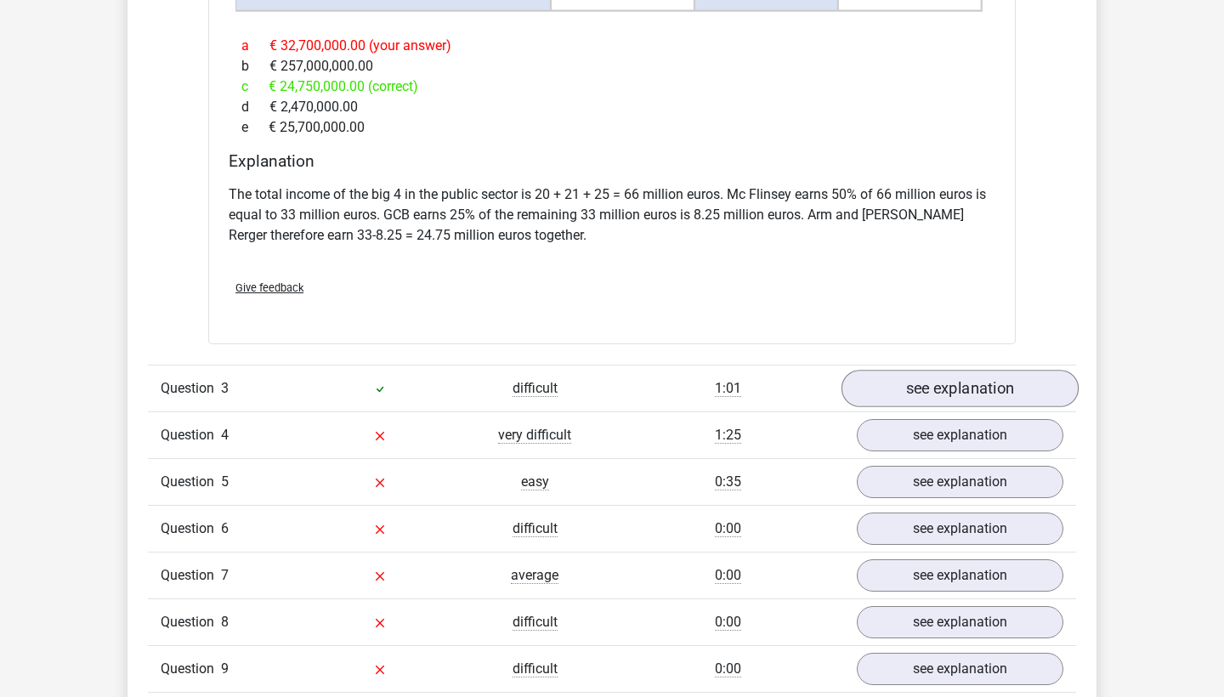
click at [907, 370] on link "see explanation" at bounding box center [959, 388] width 237 height 37
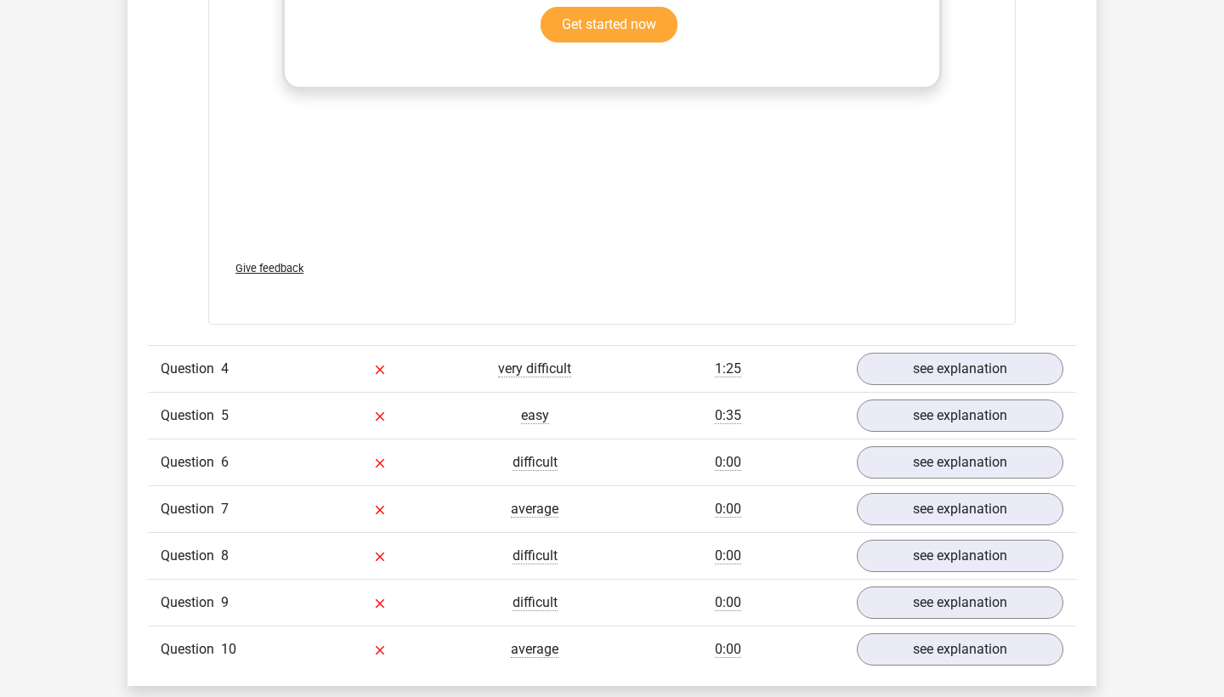
scroll to position [5671, 0]
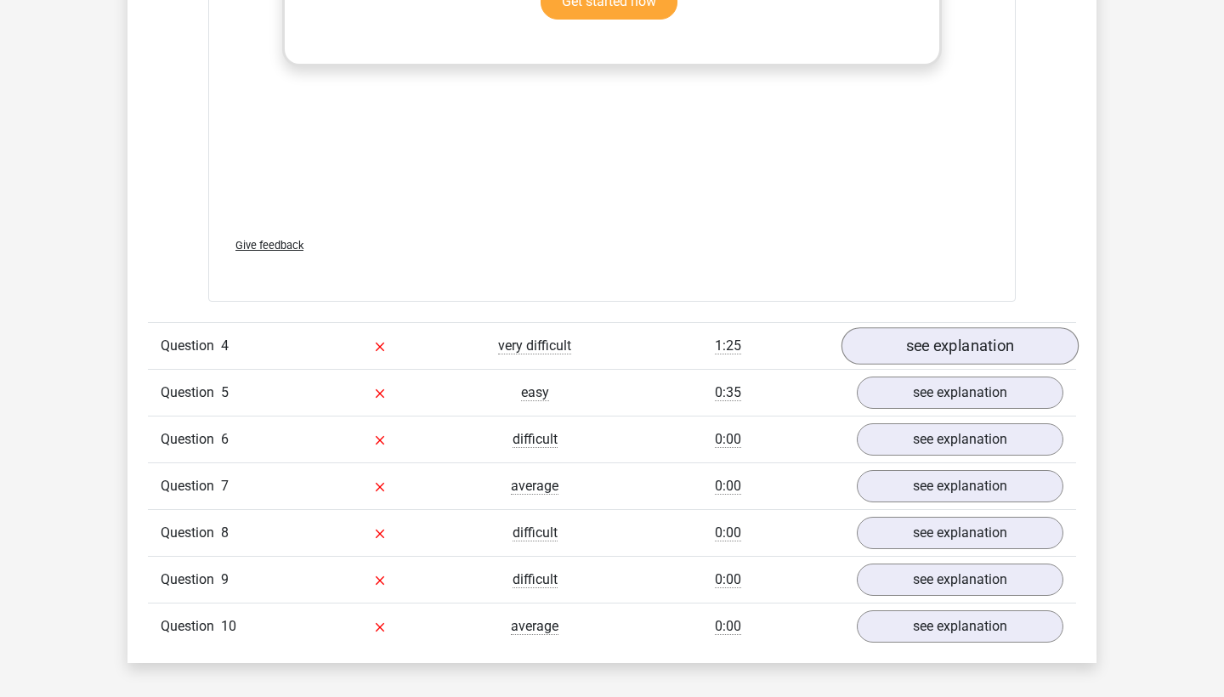
click at [984, 327] on link "see explanation" at bounding box center [959, 345] width 237 height 37
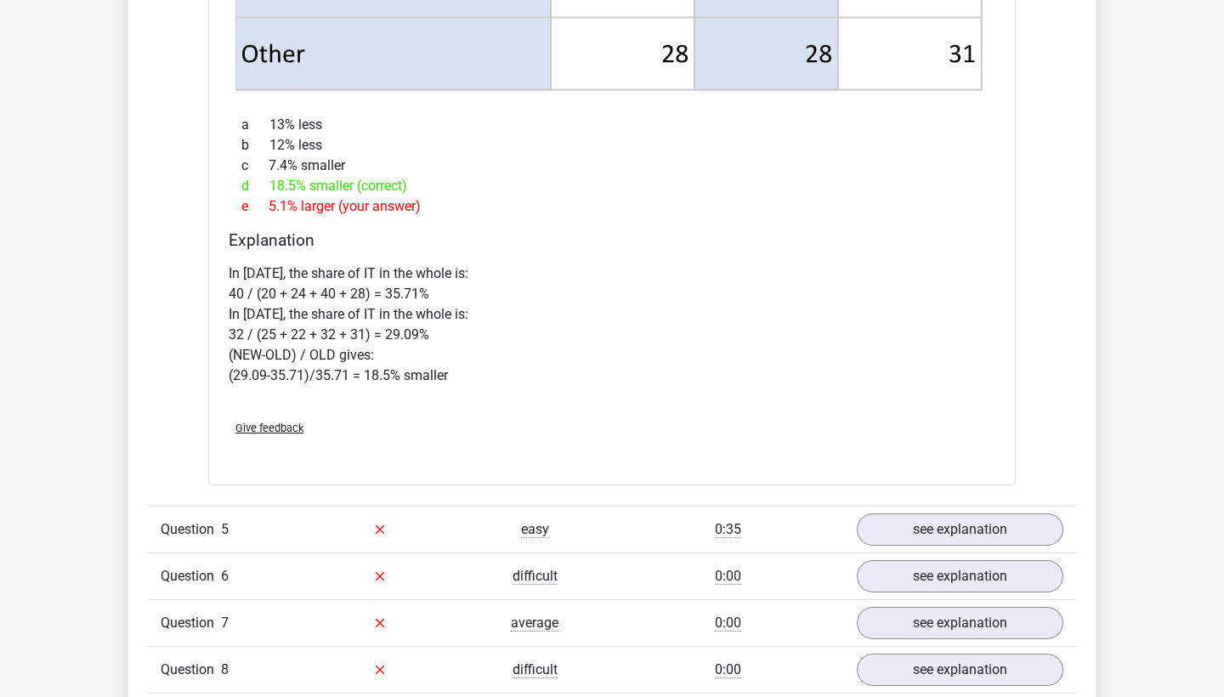
scroll to position [6921, 0]
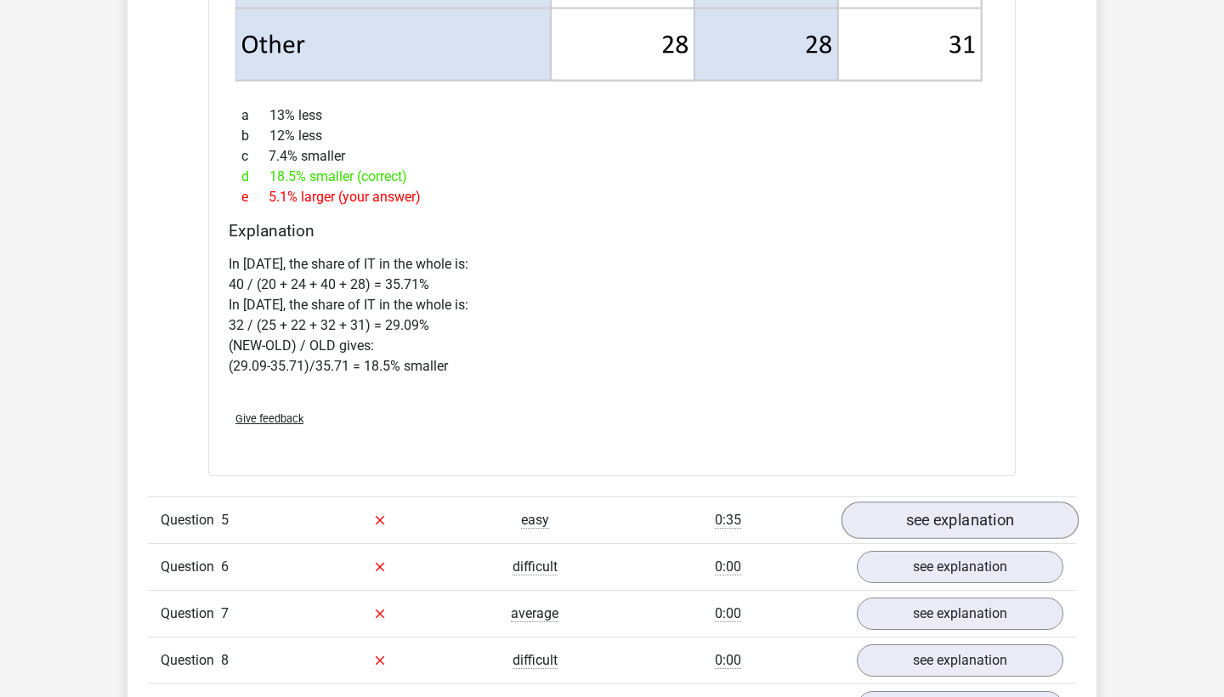
click at [928, 512] on link "see explanation" at bounding box center [959, 519] width 237 height 37
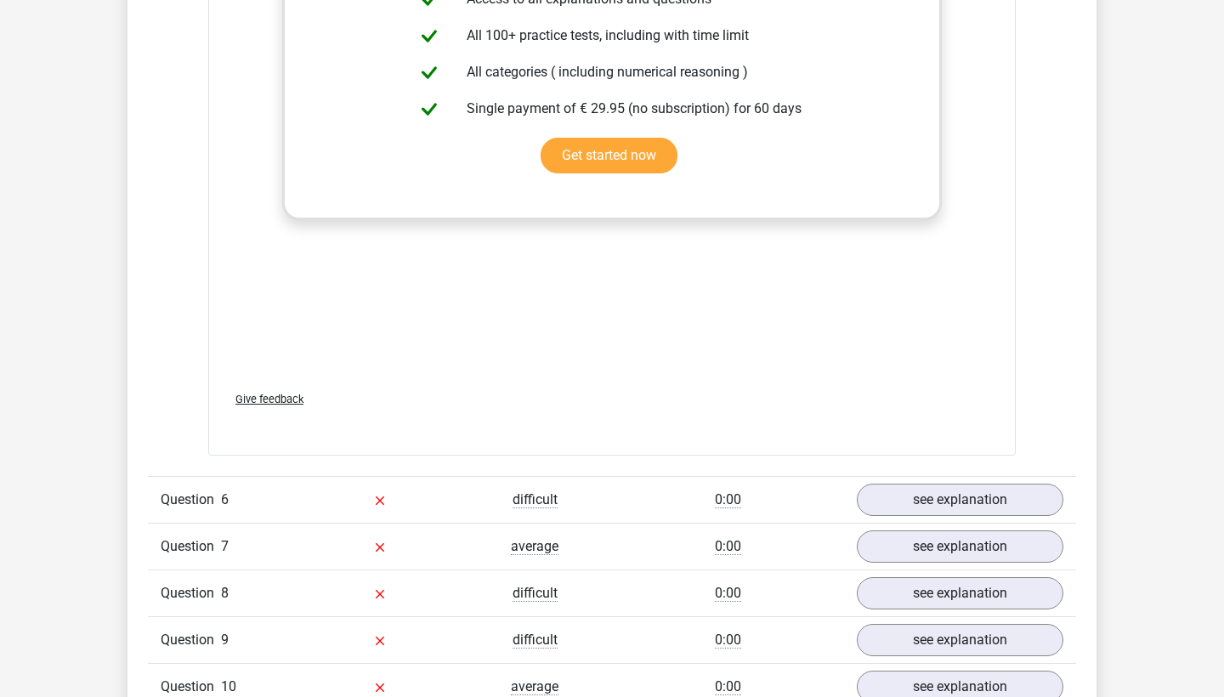
scroll to position [8765, 0]
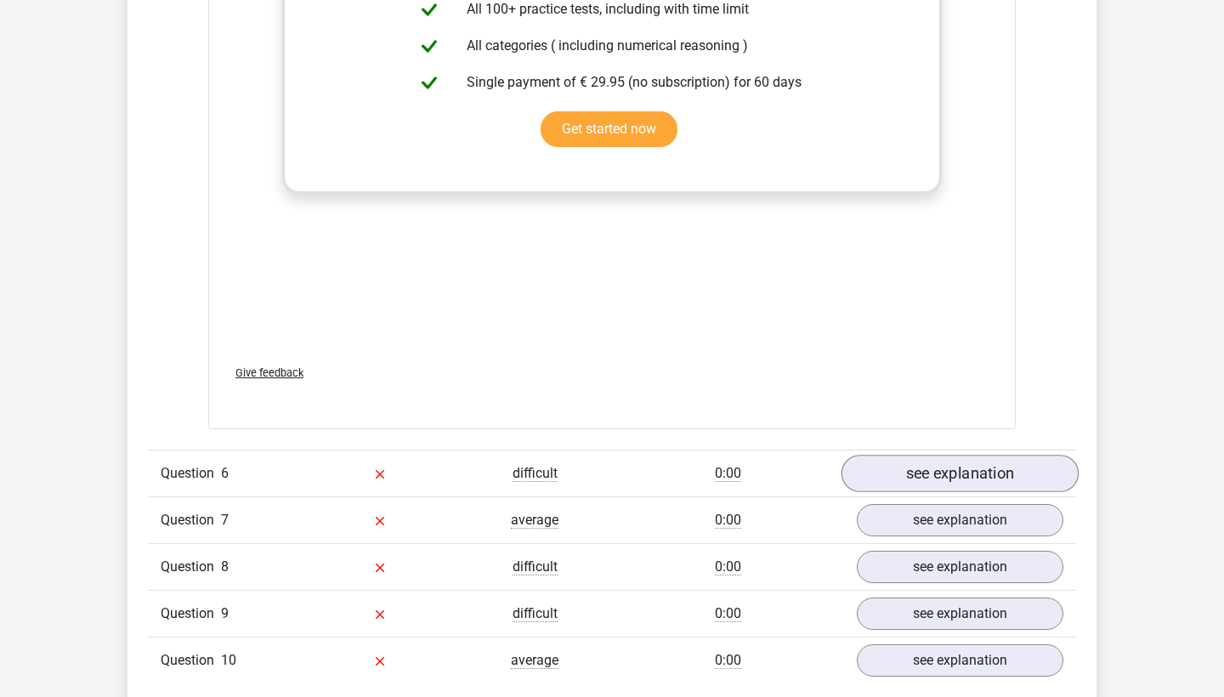
click at [922, 455] on link "see explanation" at bounding box center [959, 473] width 237 height 37
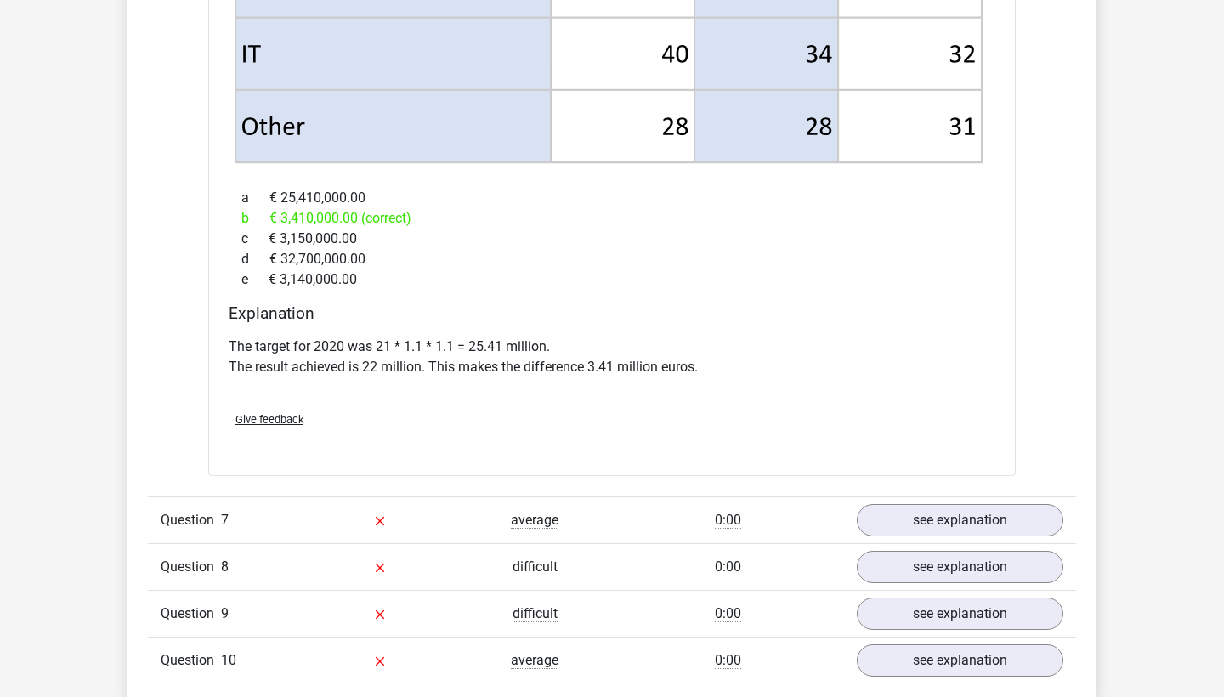
scroll to position [10095, 0]
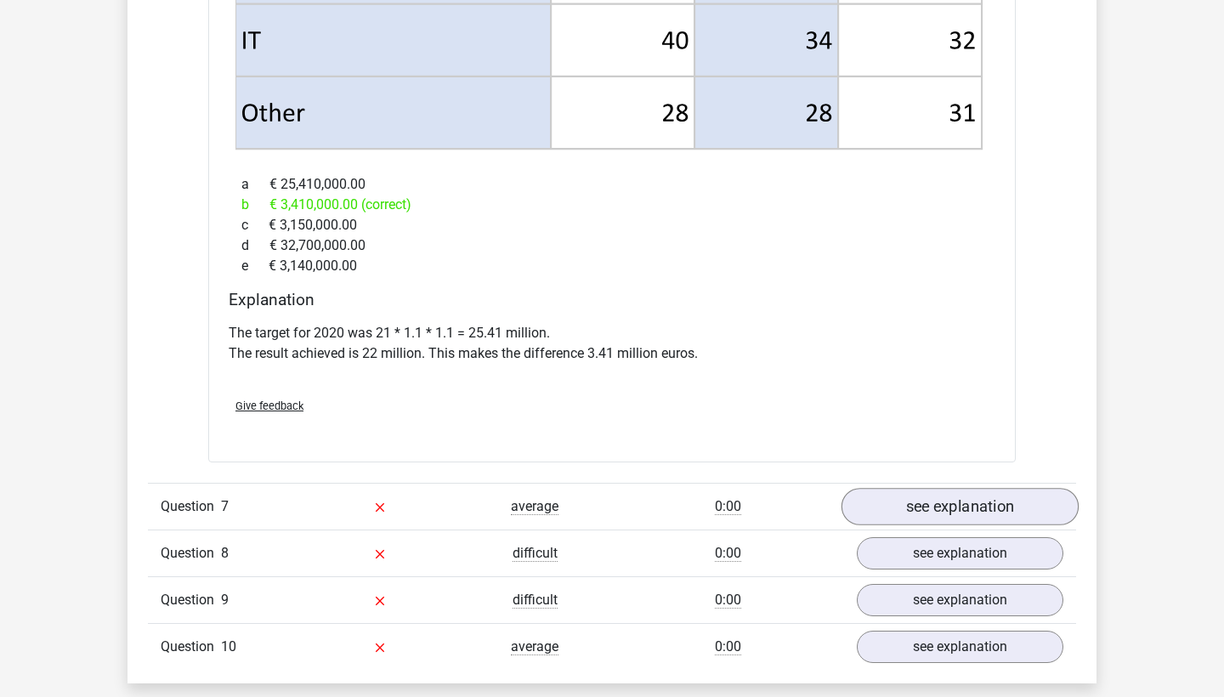
click at [919, 488] on link "see explanation" at bounding box center [959, 506] width 237 height 37
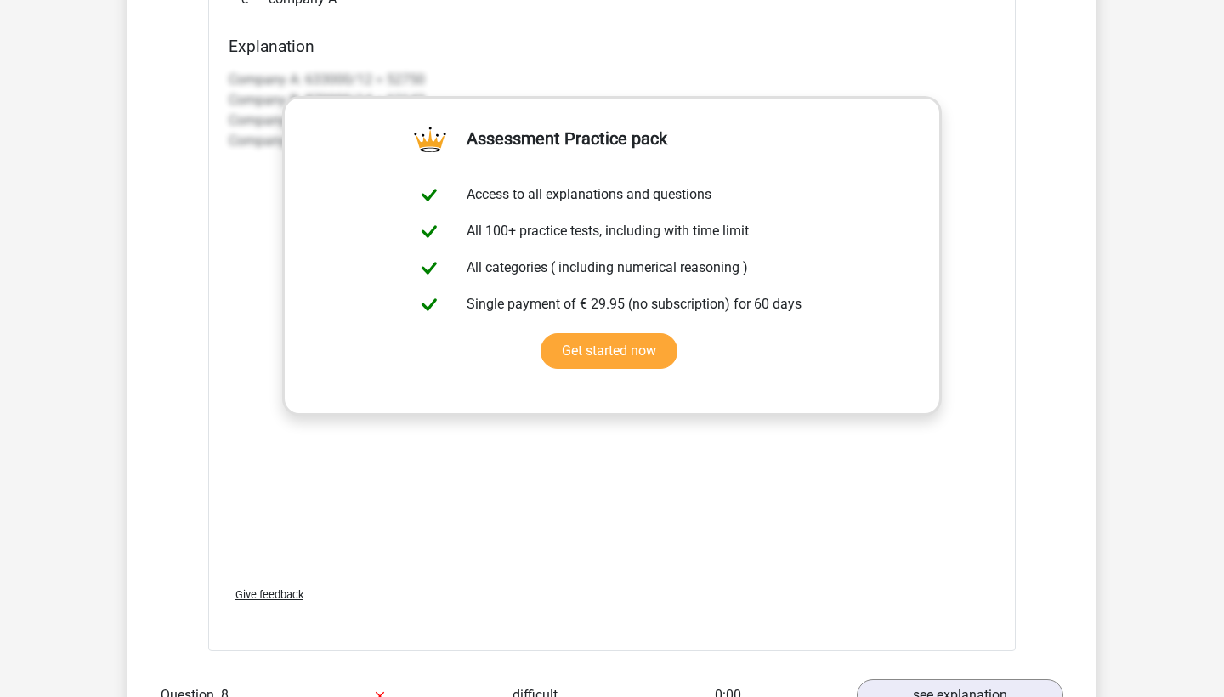
scroll to position [11077, 0]
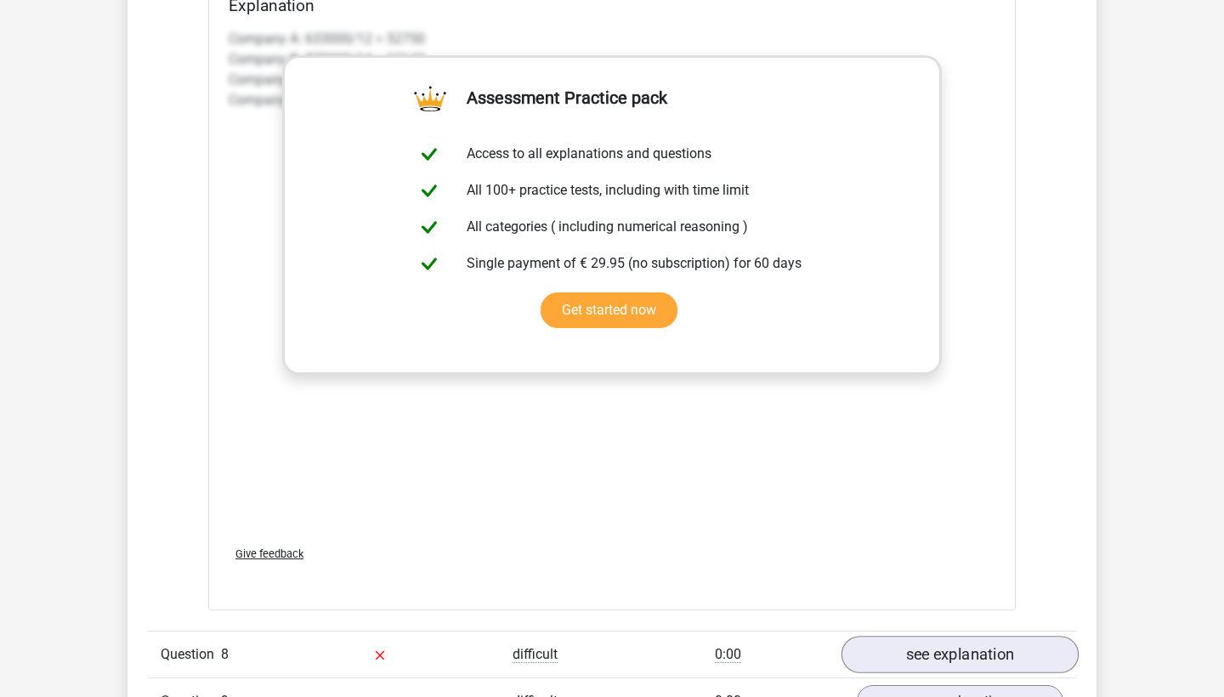
click at [916, 636] on link "see explanation" at bounding box center [959, 654] width 237 height 37
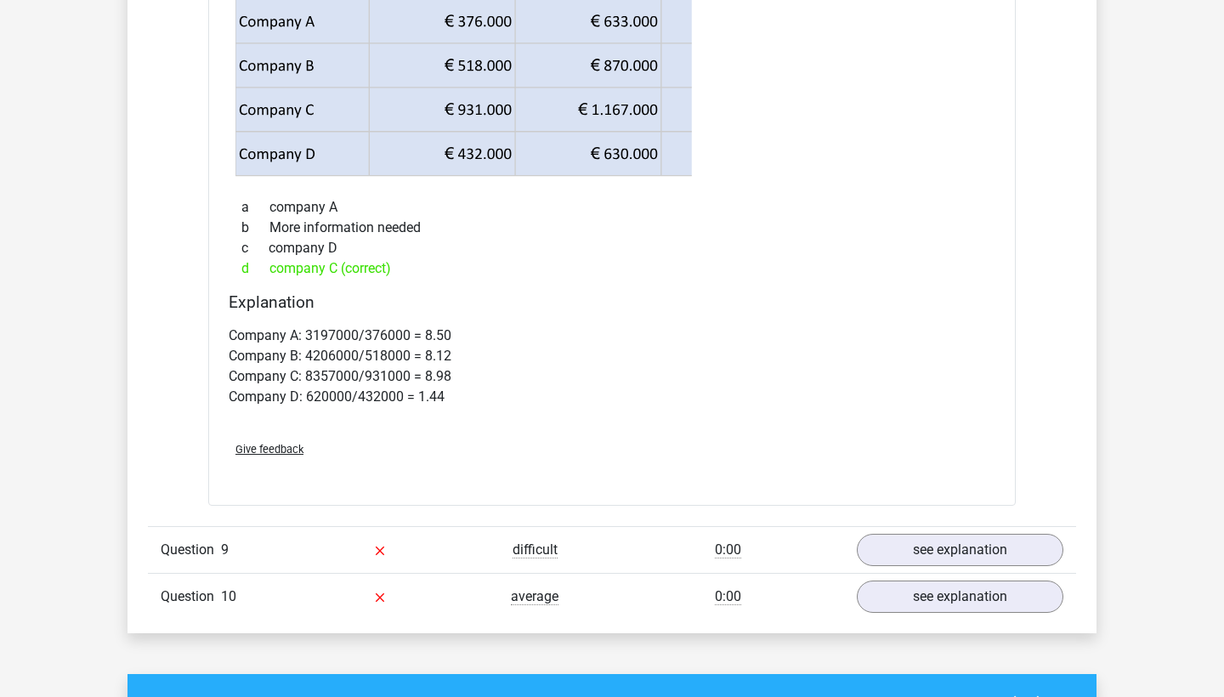
scroll to position [11882, 0]
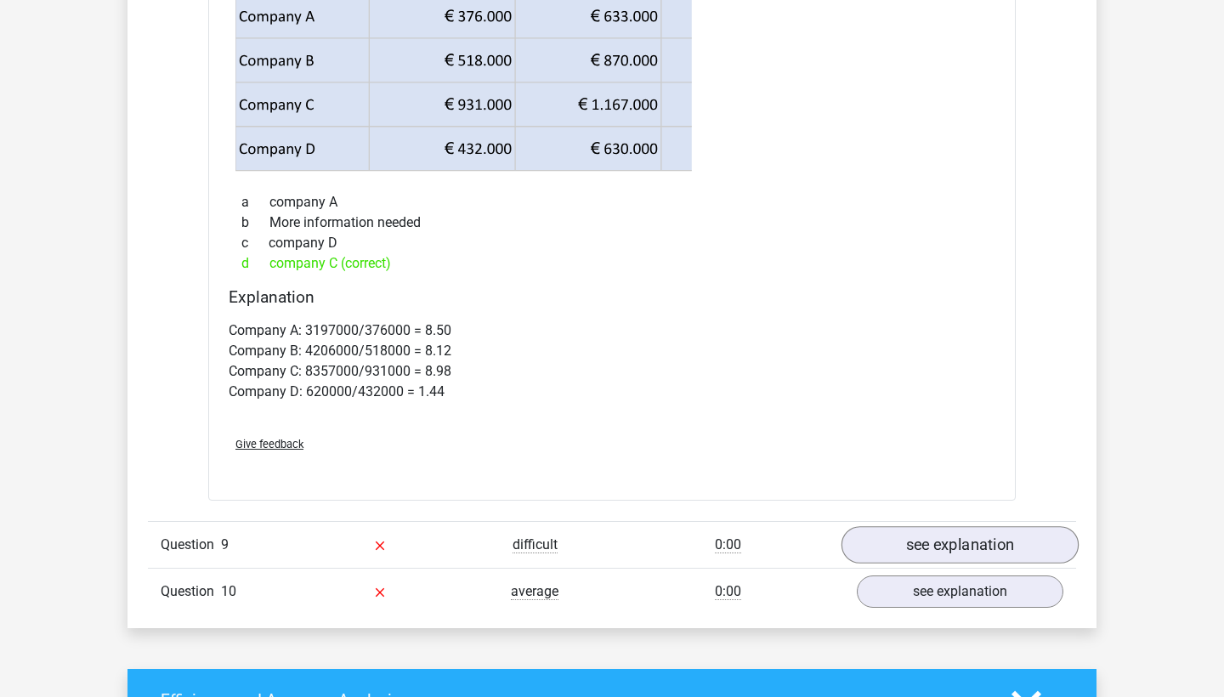
click at [964, 530] on link "see explanation" at bounding box center [959, 544] width 237 height 37
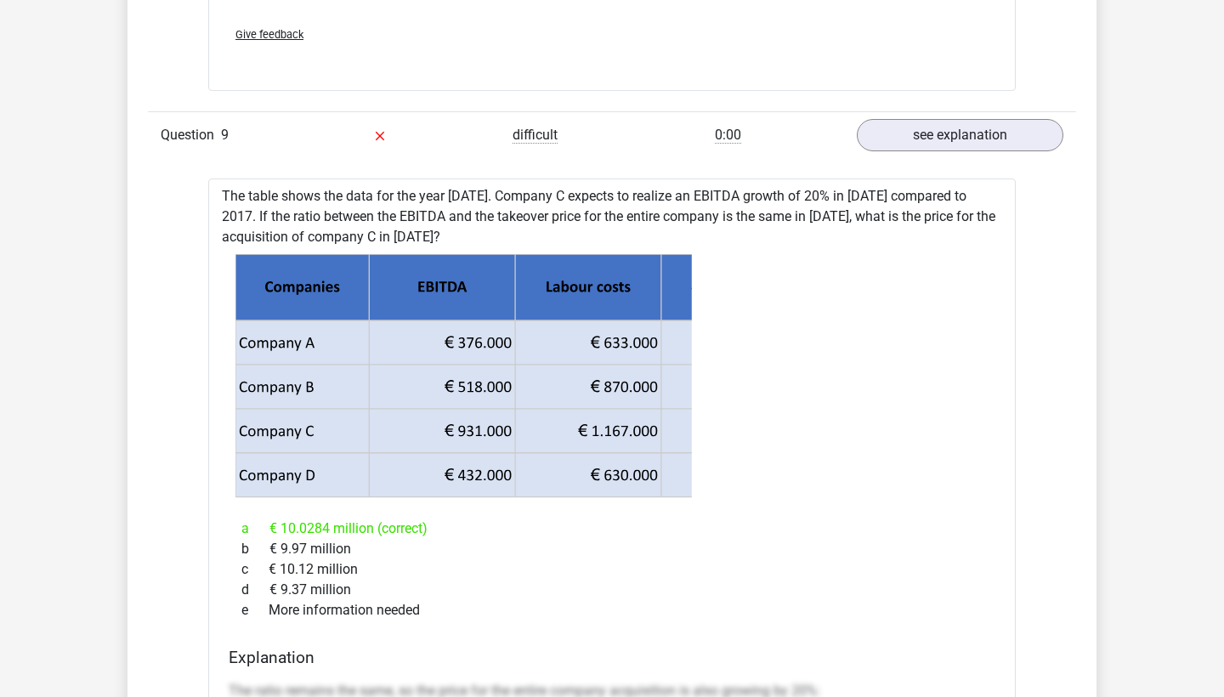
scroll to position [12305, 0]
